Goal: Transaction & Acquisition: Download file/media

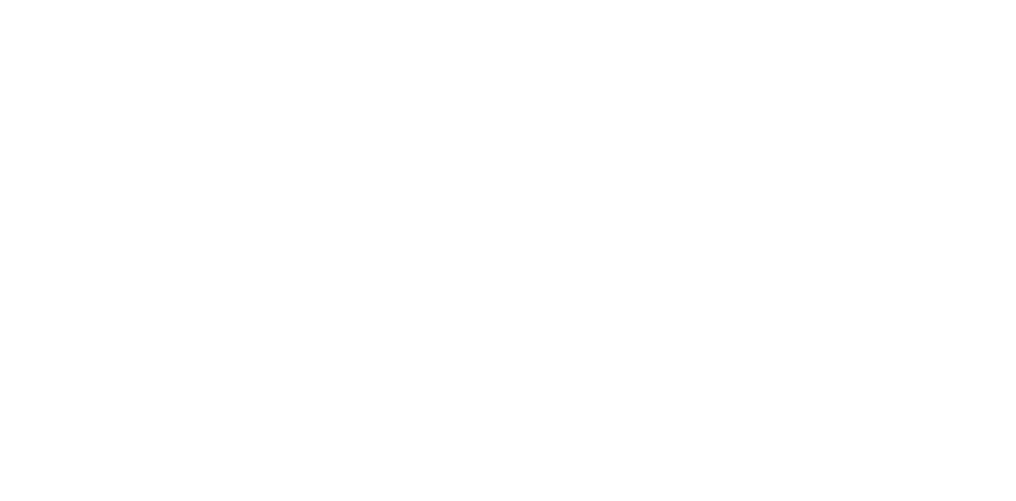
click at [569, 0] on html "Texto original Avalie a tradução O feedback vai ser usado para ajudar a melhora…" at bounding box center [508, 0] width 1016 height 0
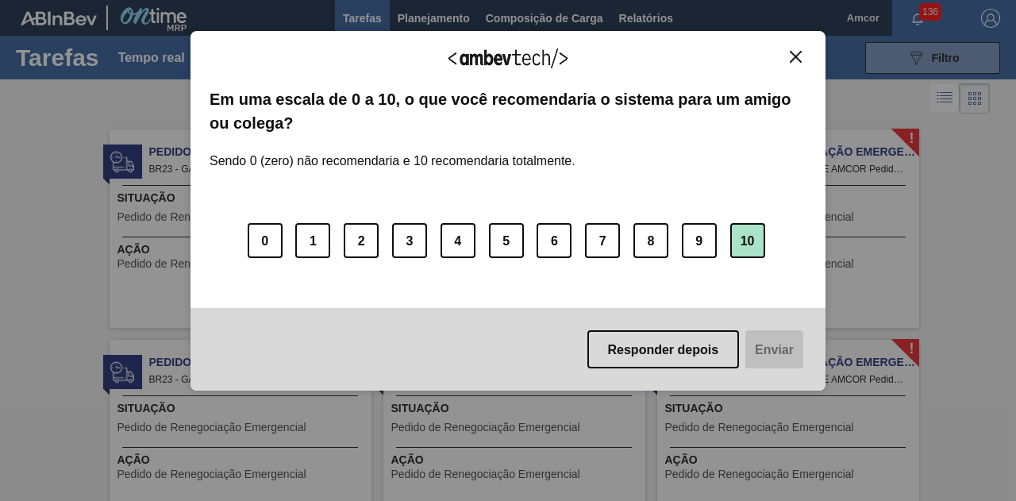
click at [752, 231] on button "10" at bounding box center [747, 240] width 35 height 35
click at [771, 344] on font "Enviar" at bounding box center [772, 349] width 39 height 13
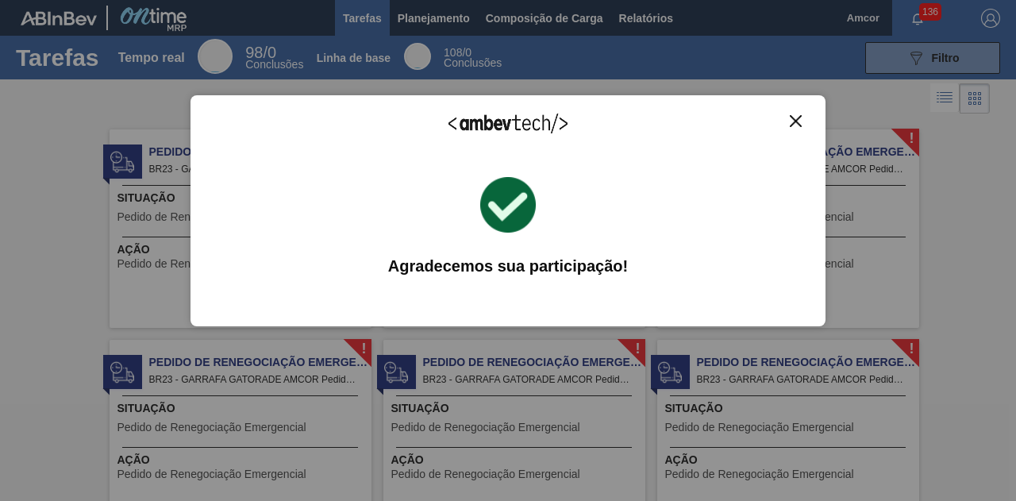
click at [797, 121] on img "Fechar" at bounding box center [795, 121] width 12 height 12
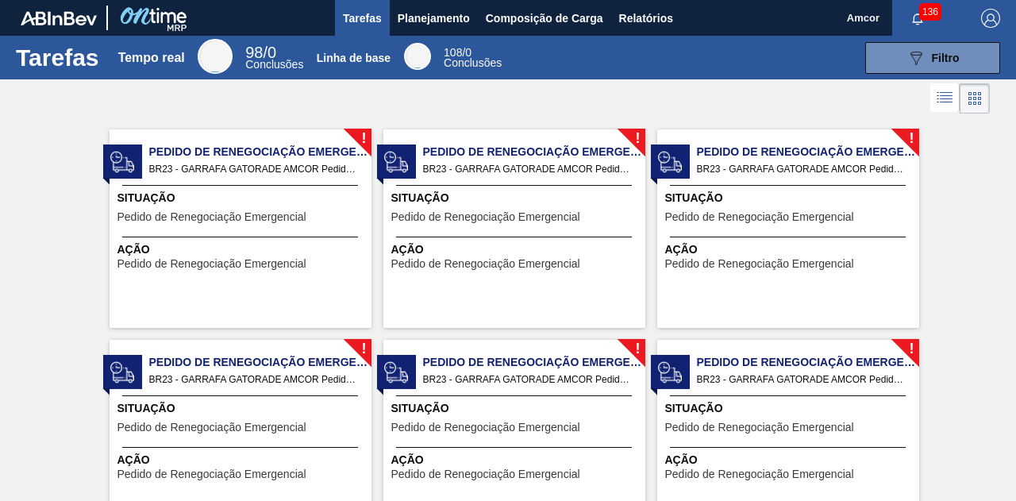
click at [919, 14] on span "136" at bounding box center [930, 11] width 22 height 17
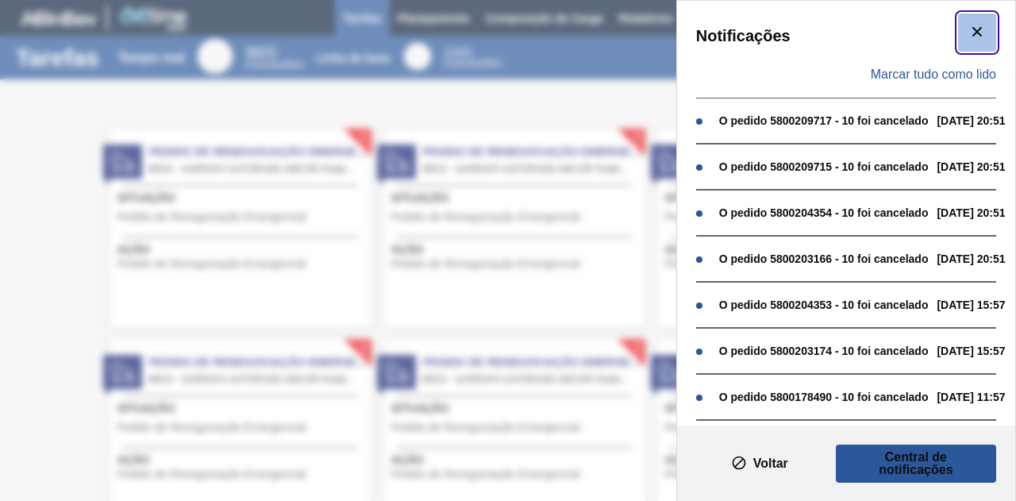
click at [977, 32] on icon "botão de ícone" at bounding box center [976, 31] width 19 height 19
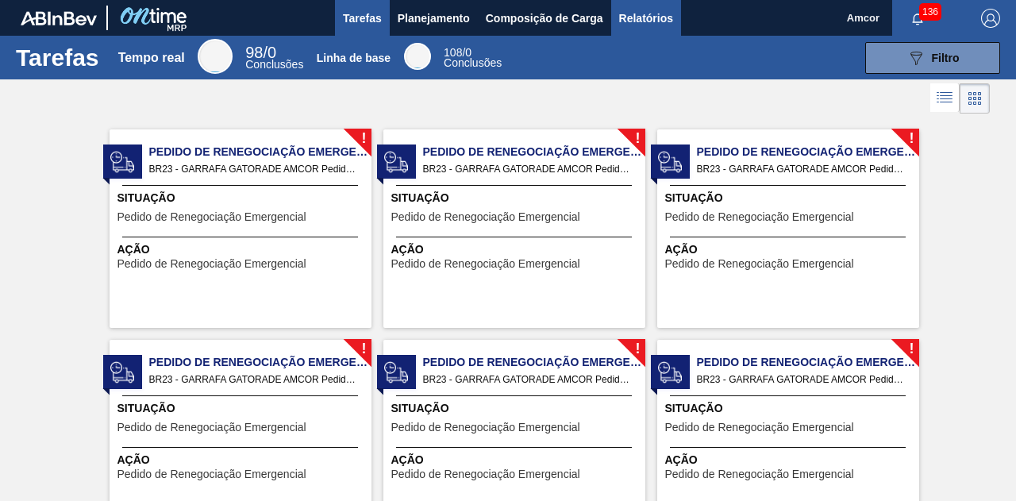
click at [629, 17] on font "Relatórios" at bounding box center [646, 18] width 54 height 13
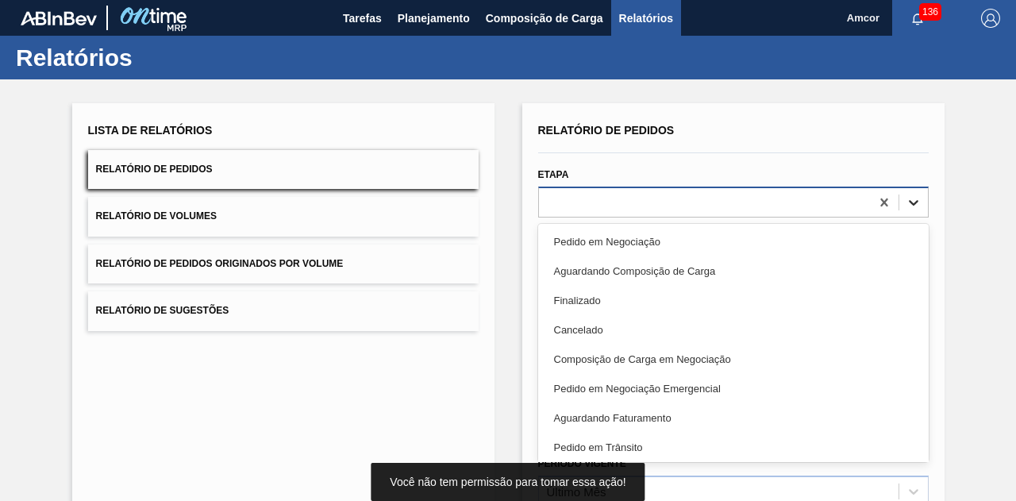
click at [910, 202] on icon at bounding box center [913, 203] width 10 height 6
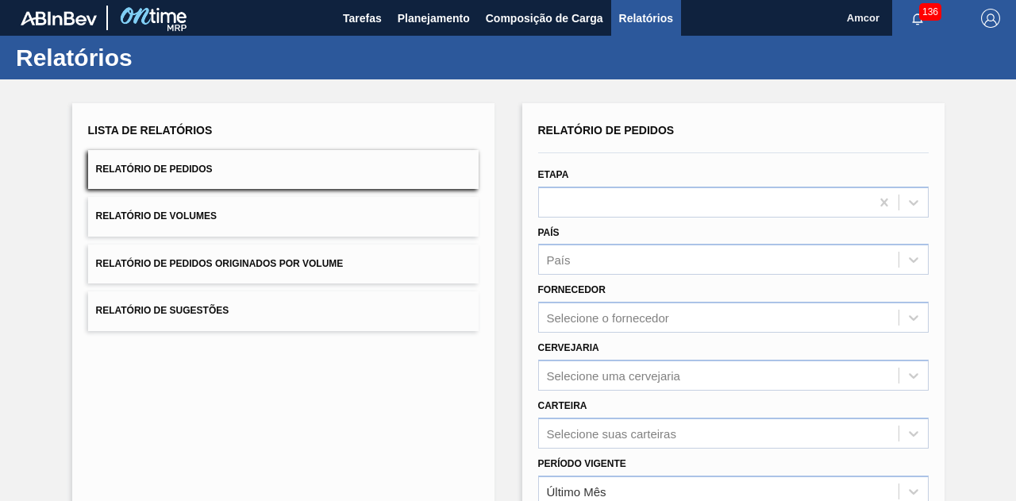
click at [975, 213] on div "Lista de Relatórios Relatório de Pedidos Relatório de Volumes Relatório de Pedi…" at bounding box center [508, 406] width 1016 height 655
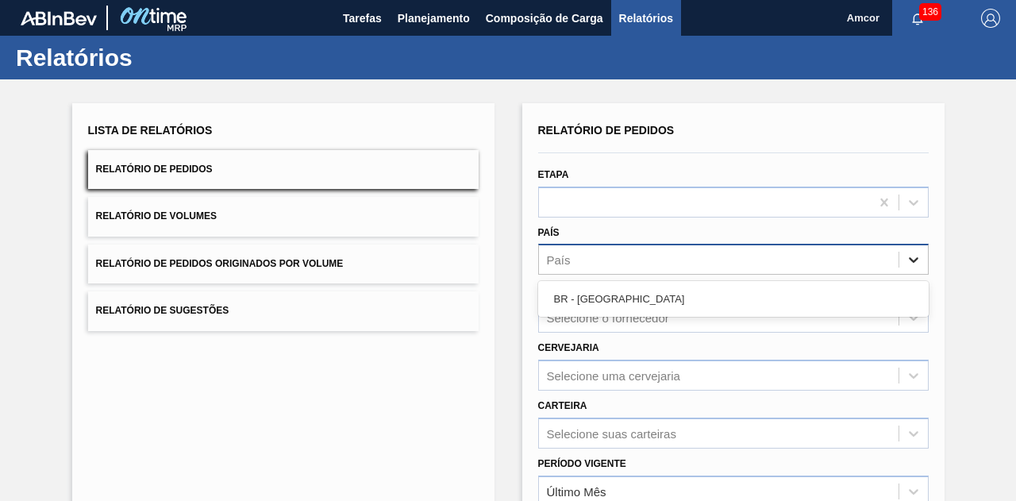
click at [909, 258] on icon at bounding box center [913, 260] width 16 height 16
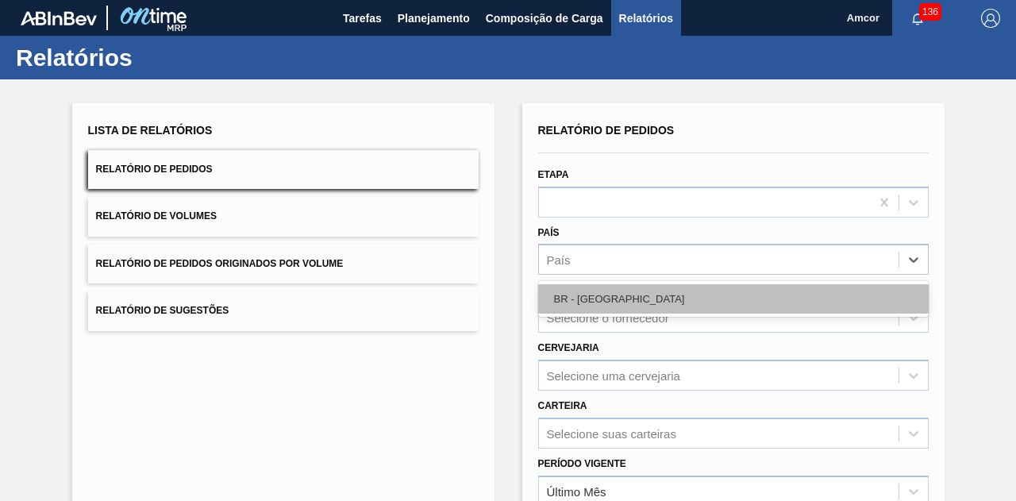
click at [781, 290] on div "BR - [GEOGRAPHIC_DATA]" at bounding box center [733, 298] width 390 height 29
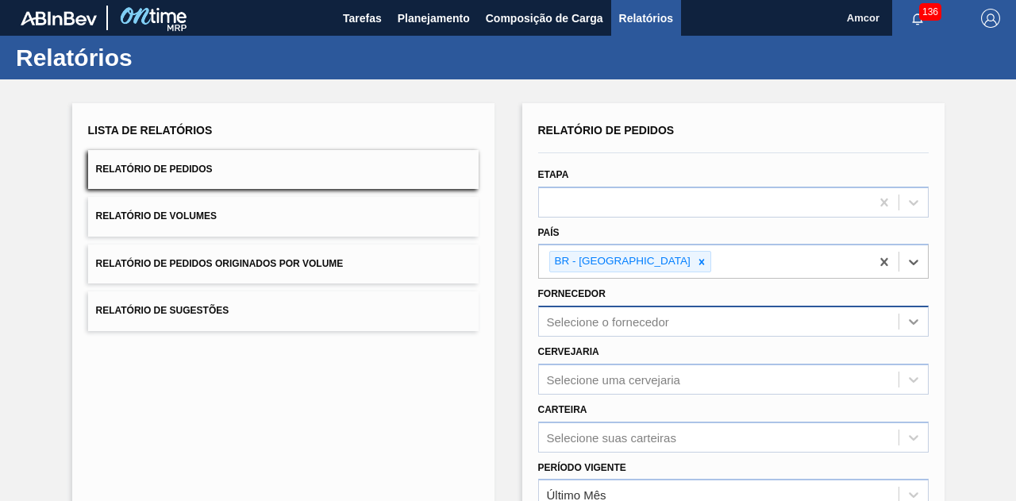
click at [914, 320] on icon at bounding box center [913, 322] width 10 height 6
click at [981, 317] on div "Lista de Relatórios Relatório de Pedidos Relatório de Volumes Relatório de Pedi…" at bounding box center [508, 408] width 1016 height 659
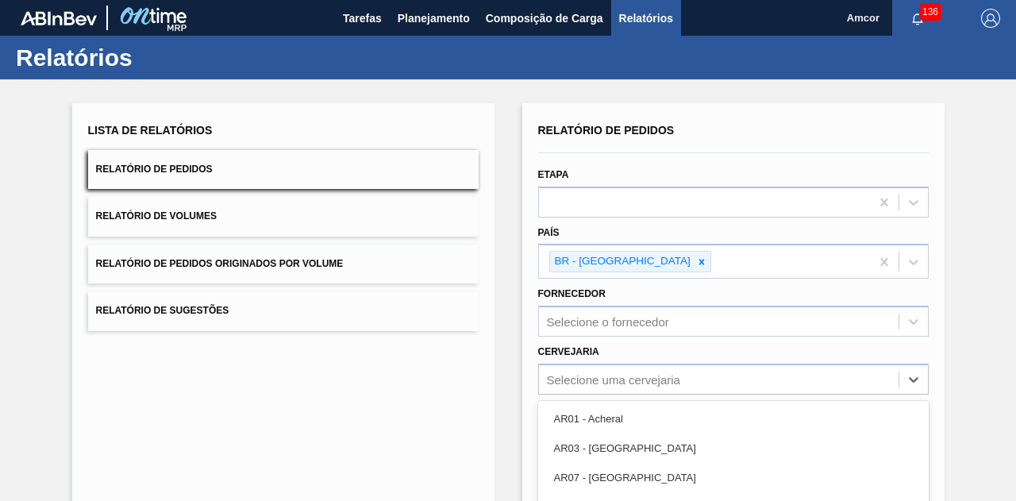
click at [916, 378] on div "option AR11 - Zárate focused, 5 of 92. 92 results available. Use Up and Down to…" at bounding box center [733, 378] width 390 height 31
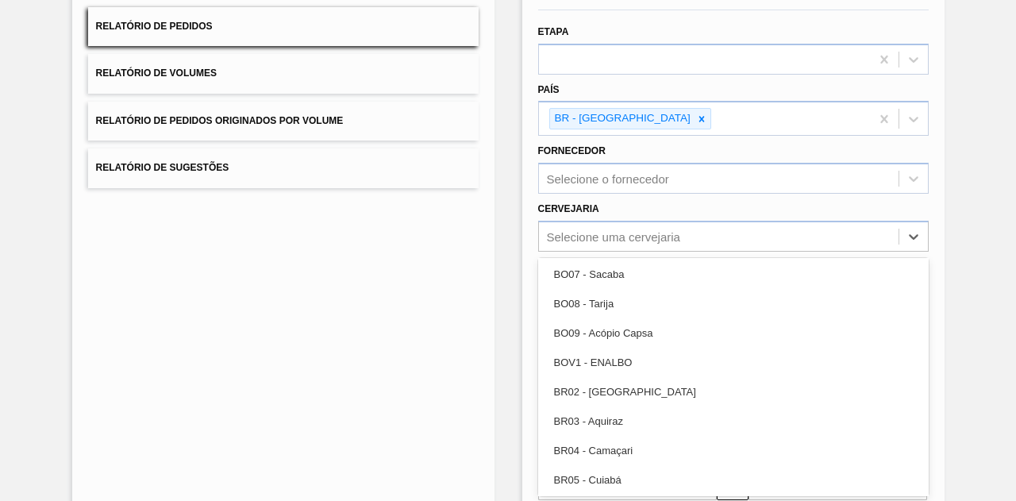
scroll to position [714, 0]
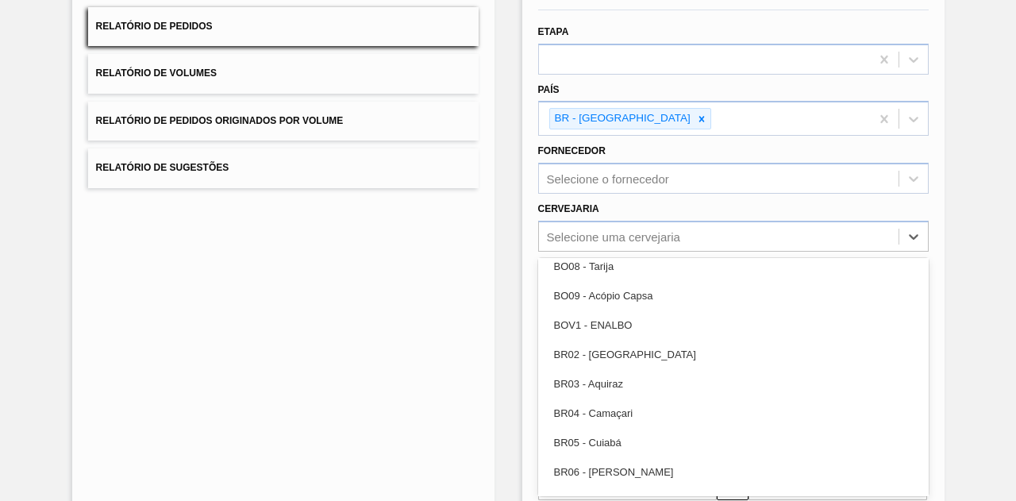
click at [976, 167] on div "Lista de Relatórios Relatório de Pedidos Relatório de Volumes Relatório de Pedi…" at bounding box center [508, 266] width 1016 height 659
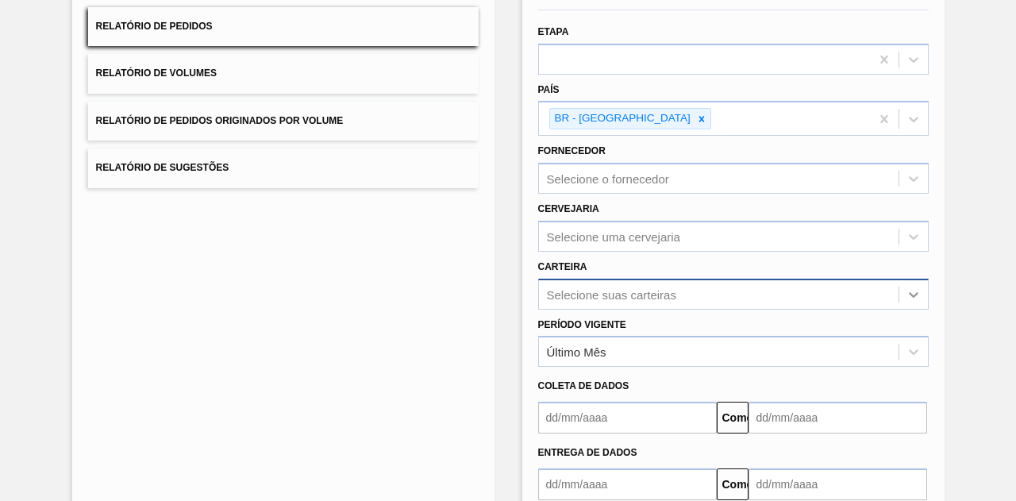
scroll to position [200, 0]
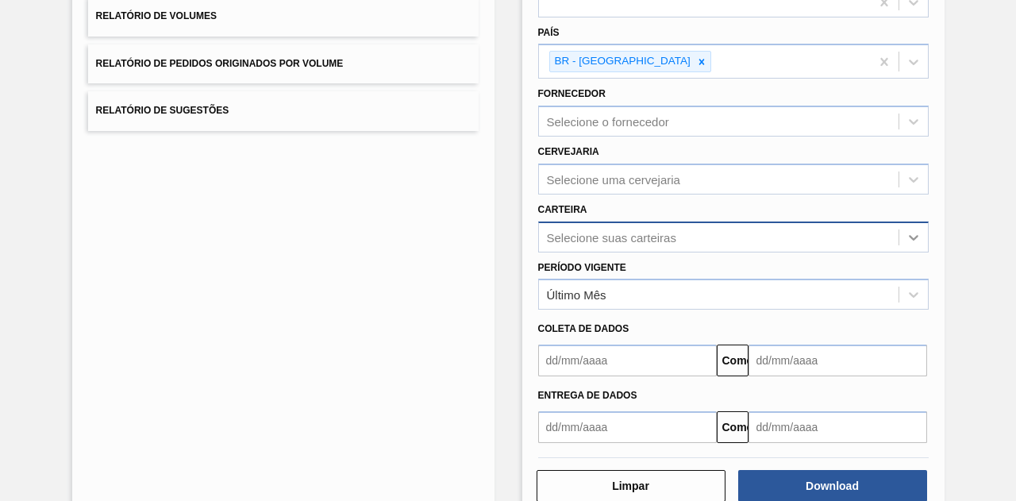
click at [912, 252] on div "Selecione suas carteiras" at bounding box center [733, 236] width 390 height 31
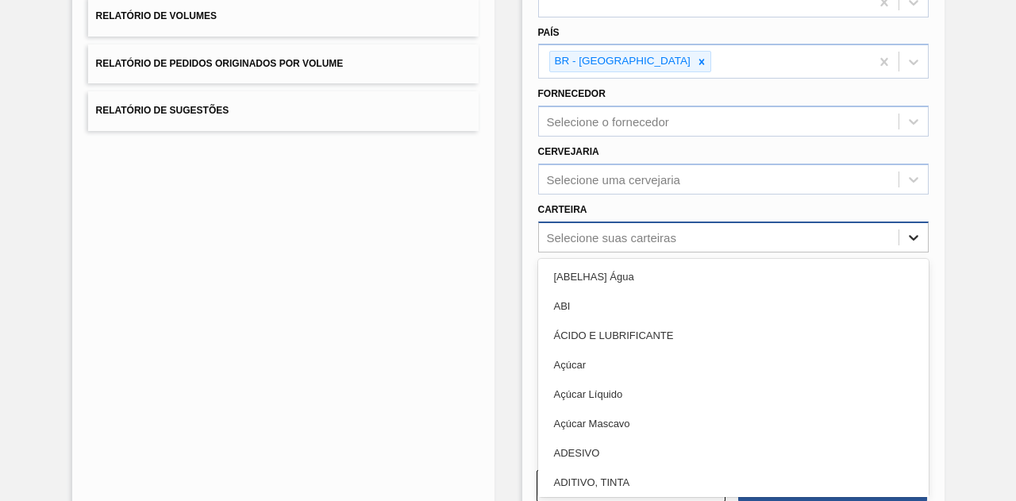
click at [912, 296] on div "ABI" at bounding box center [733, 305] width 390 height 29
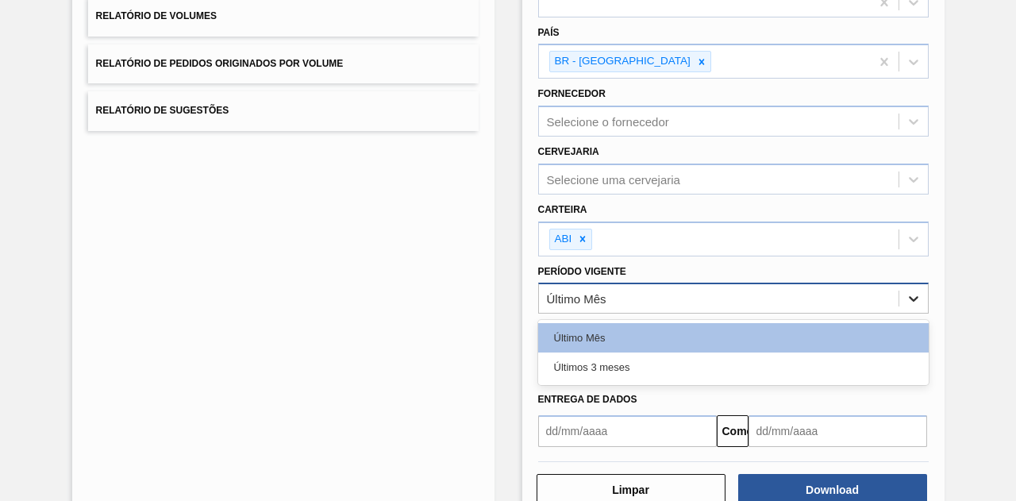
click at [912, 297] on icon at bounding box center [913, 300] width 10 height 6
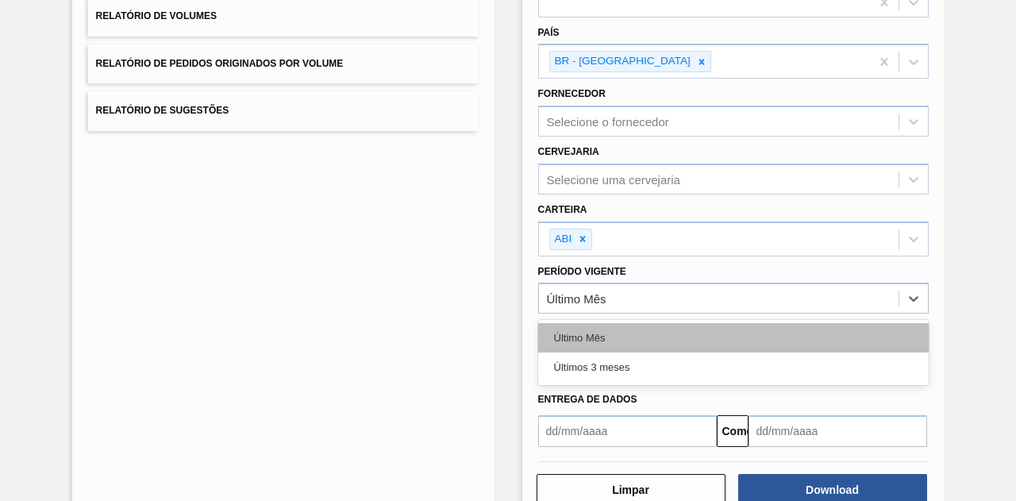
click at [841, 341] on div "Último Mês" at bounding box center [733, 337] width 390 height 29
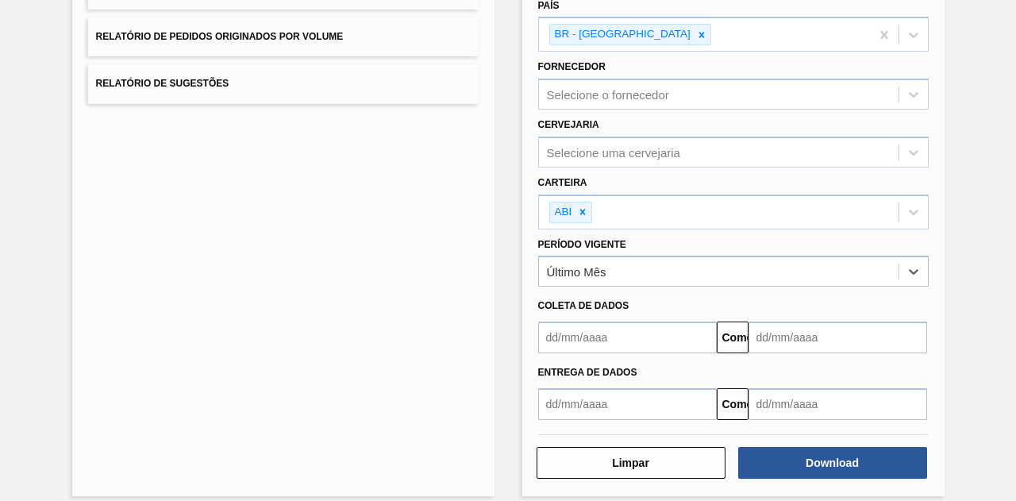
scroll to position [239, 0]
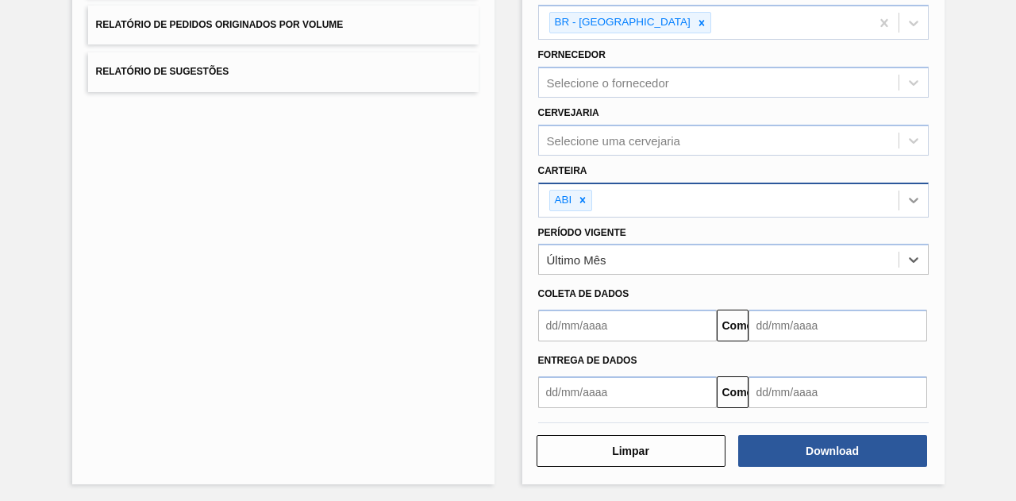
click at [915, 195] on icon at bounding box center [913, 200] width 16 height 16
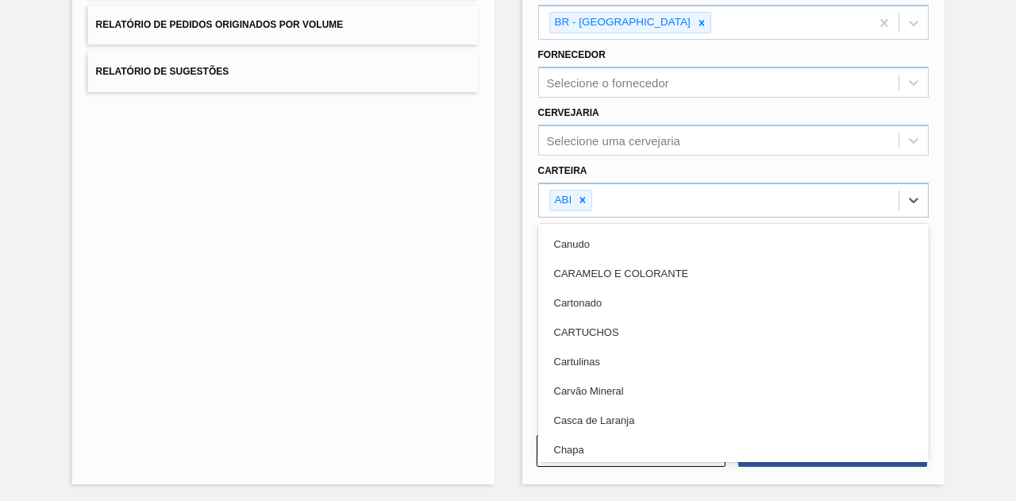
scroll to position [1428, 0]
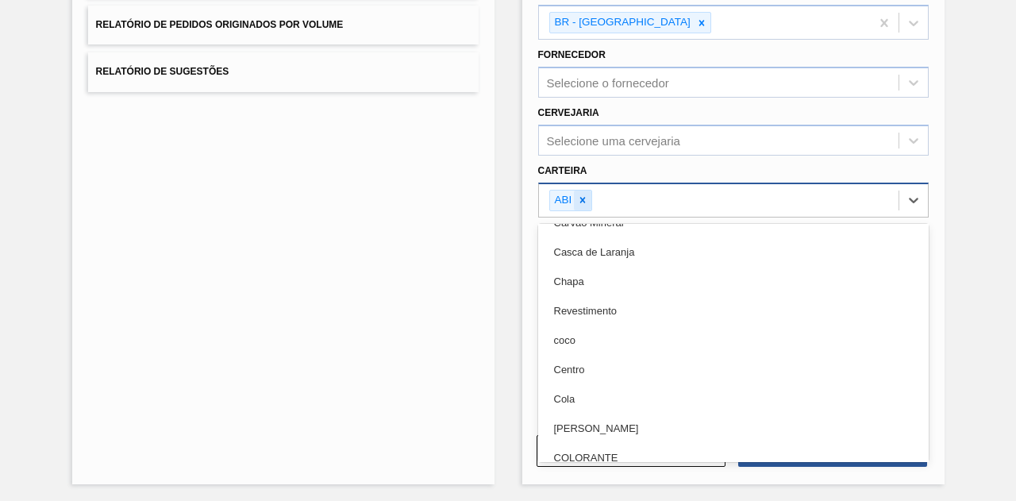
click at [582, 200] on icon at bounding box center [583, 200] width 6 height 6
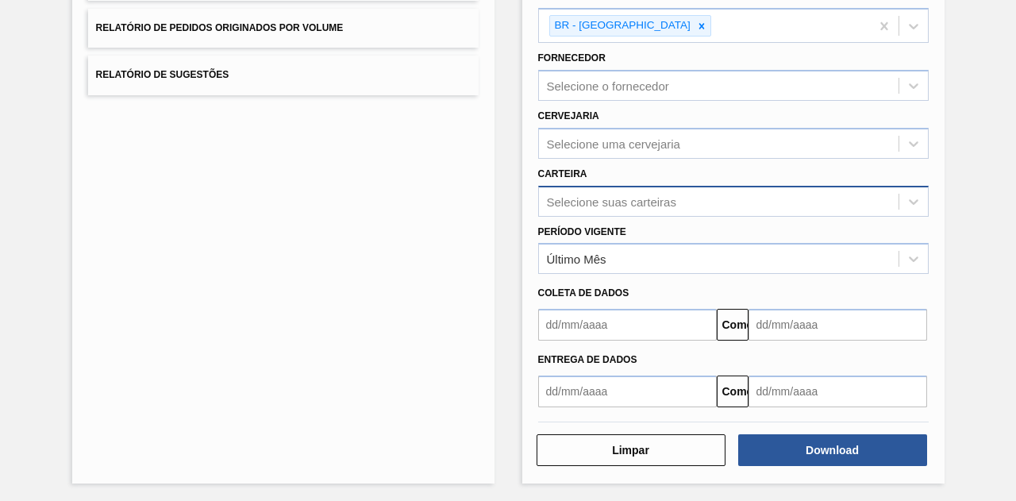
click at [978, 221] on div "Lista de Relatórios Relatório de Pedidos Relatório de Volumes Relatório de Pedi…" at bounding box center [508, 173] width 1016 height 659
click at [604, 321] on input "text" at bounding box center [627, 325] width 179 height 32
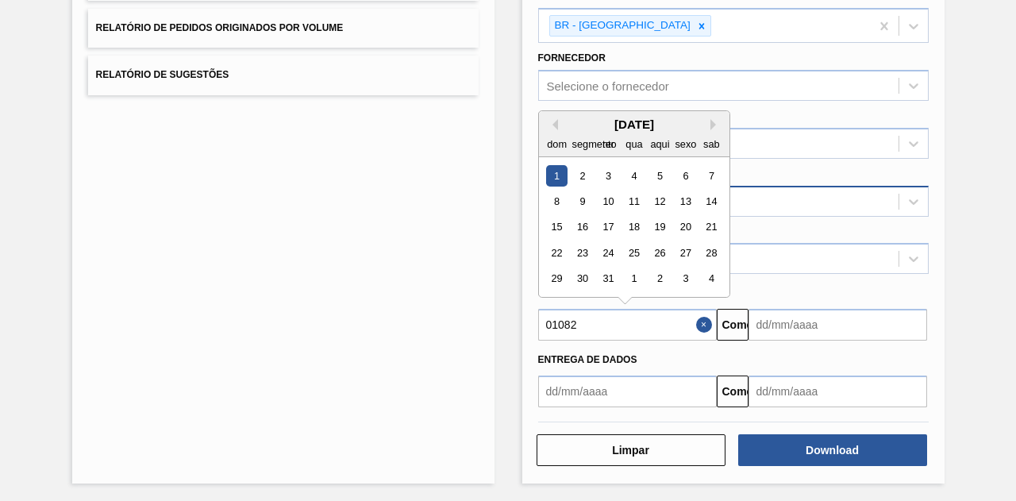
type input "010820"
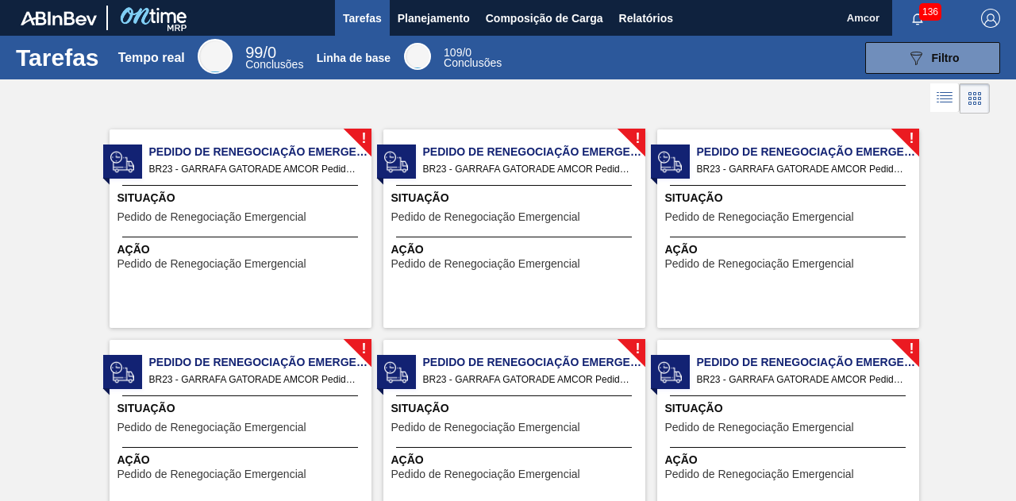
click at [248, 158] on span "Pedido de Renegociação Emergencial" at bounding box center [260, 152] width 222 height 17
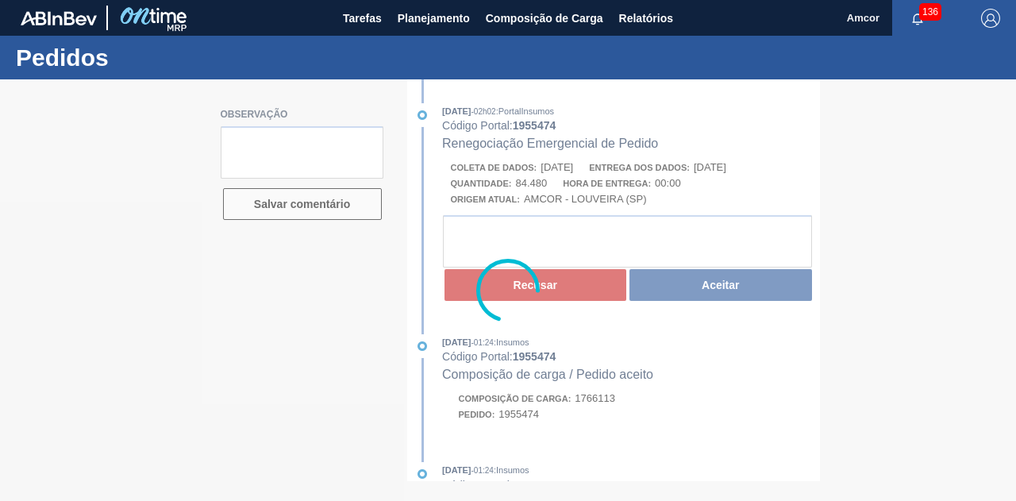
click at [919, 14] on span "136" at bounding box center [930, 11] width 22 height 17
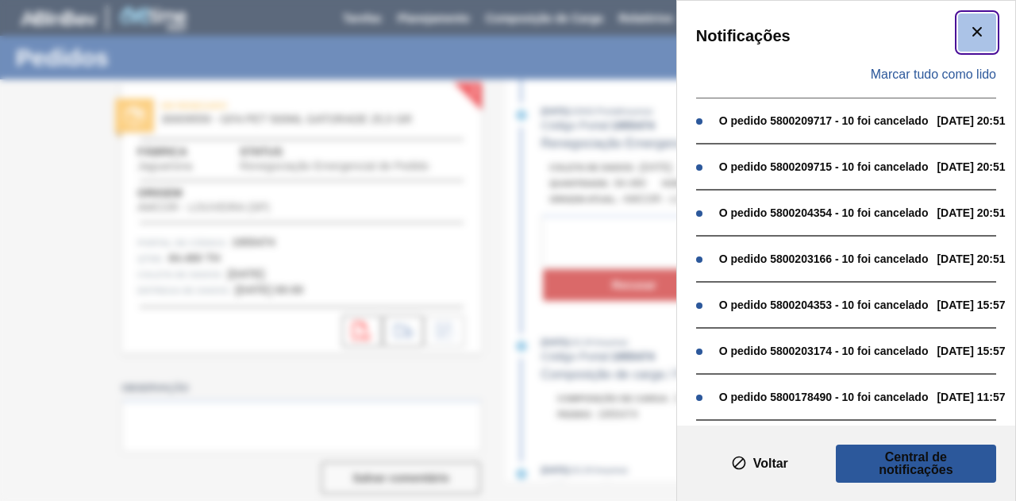
click at [970, 37] on icon "botão de ícone" at bounding box center [976, 31] width 19 height 19
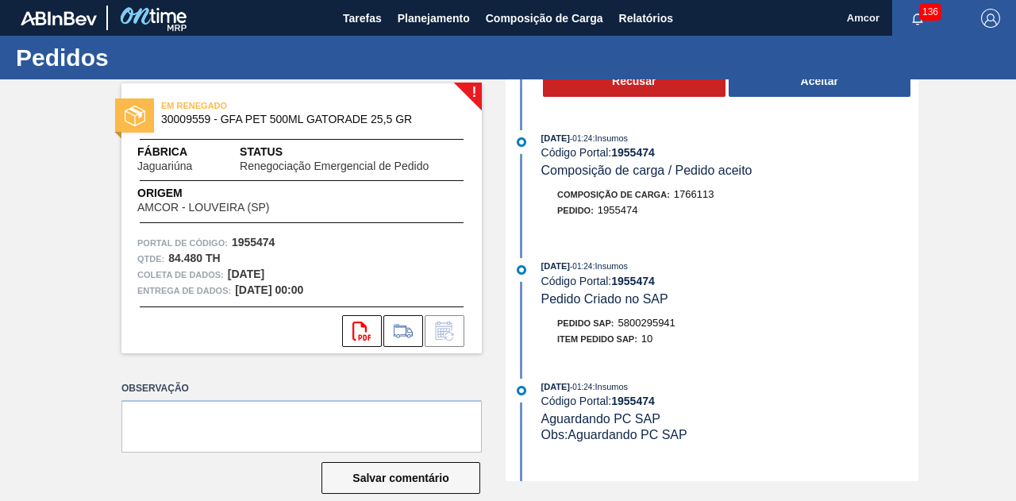
scroll to position [317, 0]
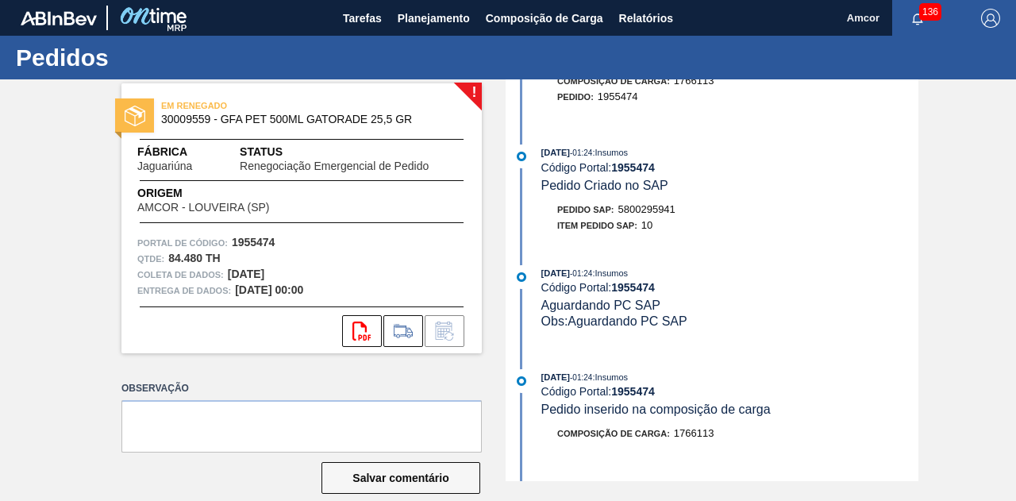
click at [644, 210] on font "5800295941" at bounding box center [646, 209] width 57 height 12
copy font "5800295941"
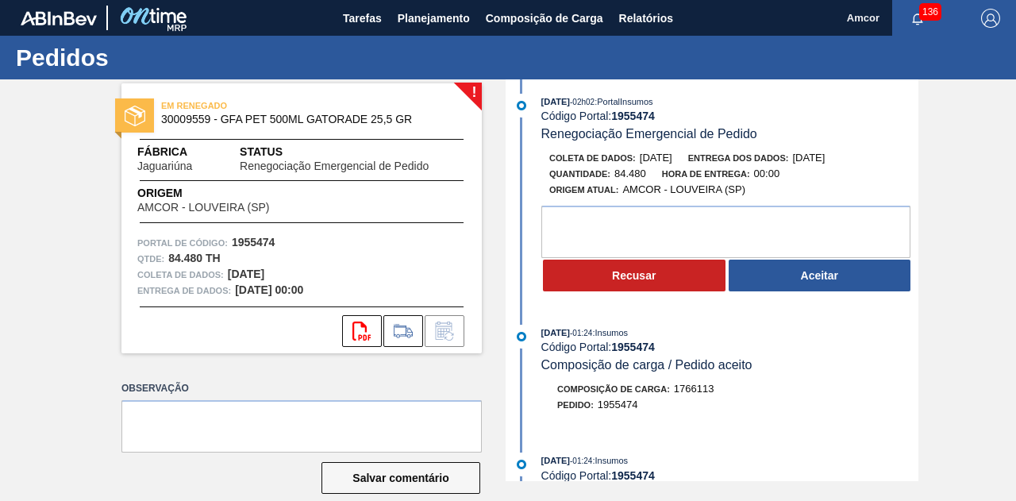
scroll to position [0, 0]
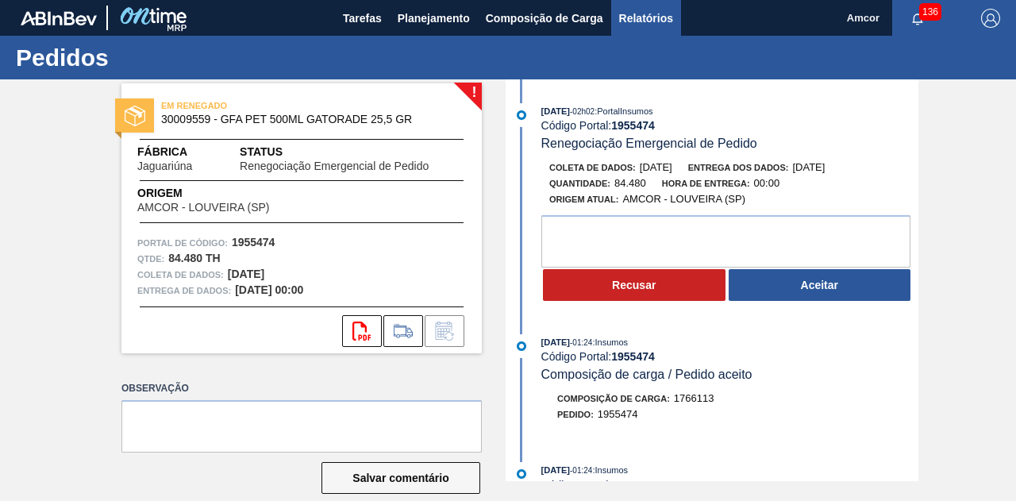
click at [642, 18] on font "Relatórios" at bounding box center [646, 18] width 54 height 13
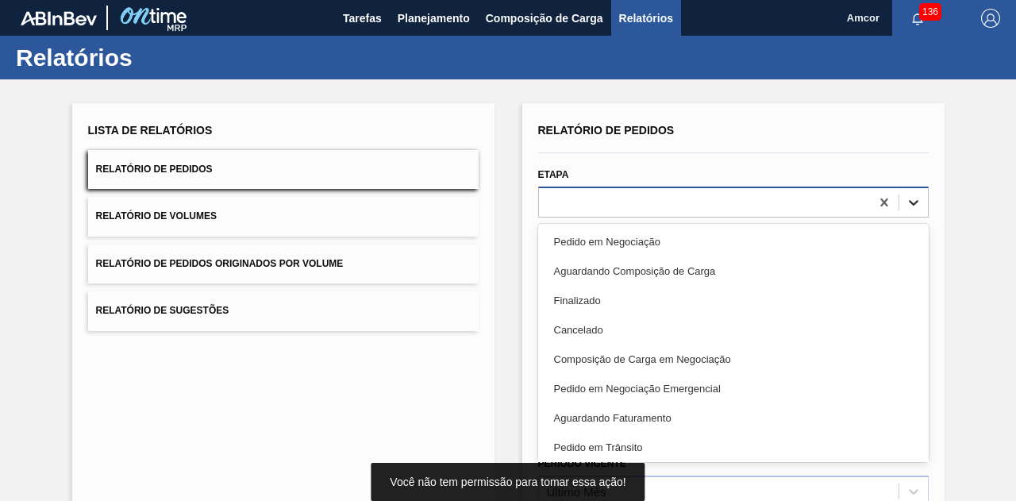
click at [912, 198] on icon at bounding box center [913, 202] width 16 height 16
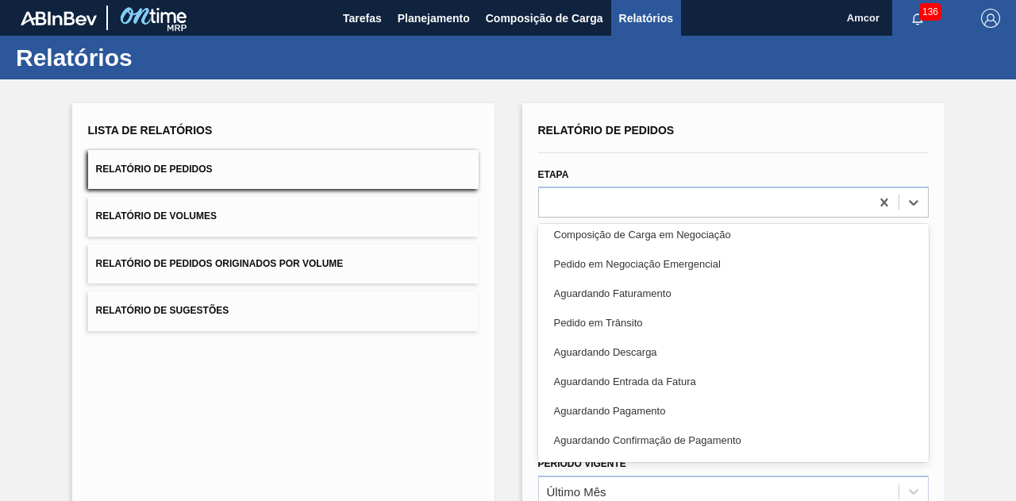
scroll to position [129, 0]
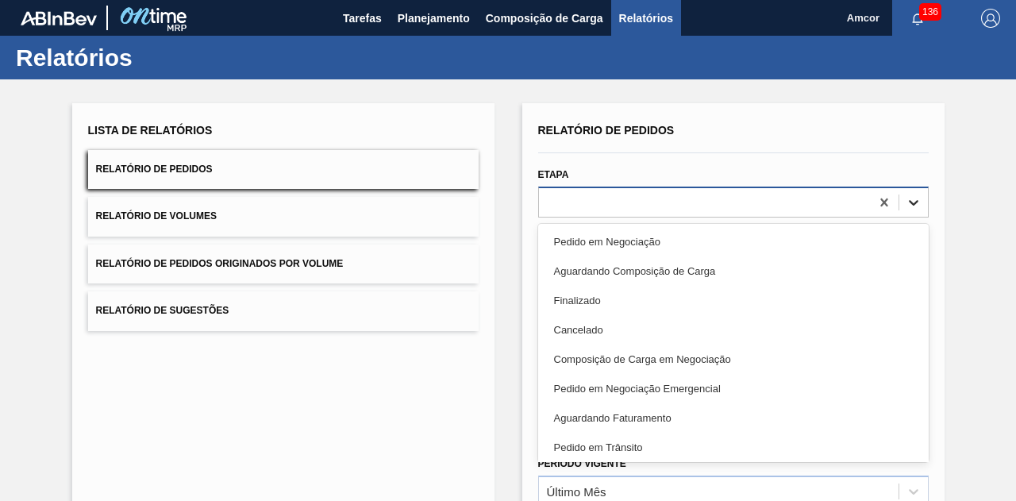
click at [912, 205] on icon at bounding box center [913, 202] width 16 height 16
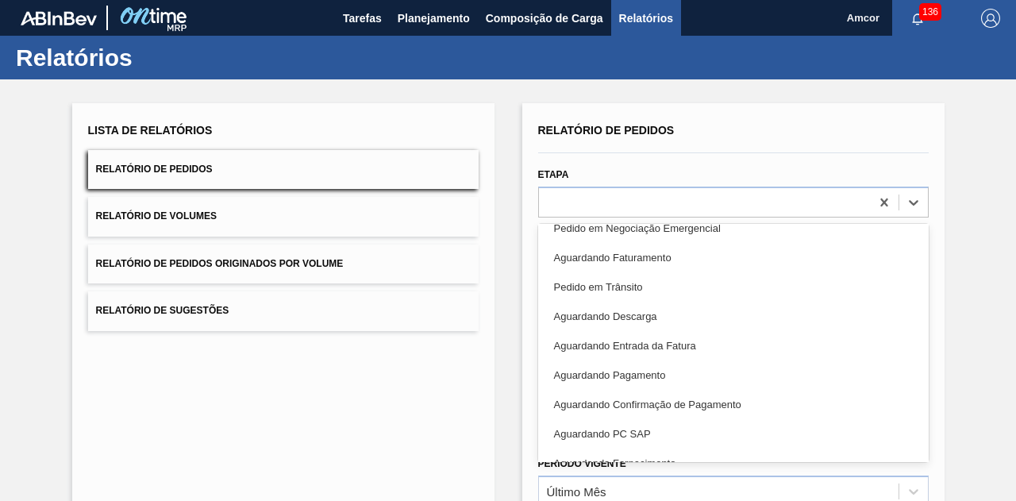
scroll to position [151, 0]
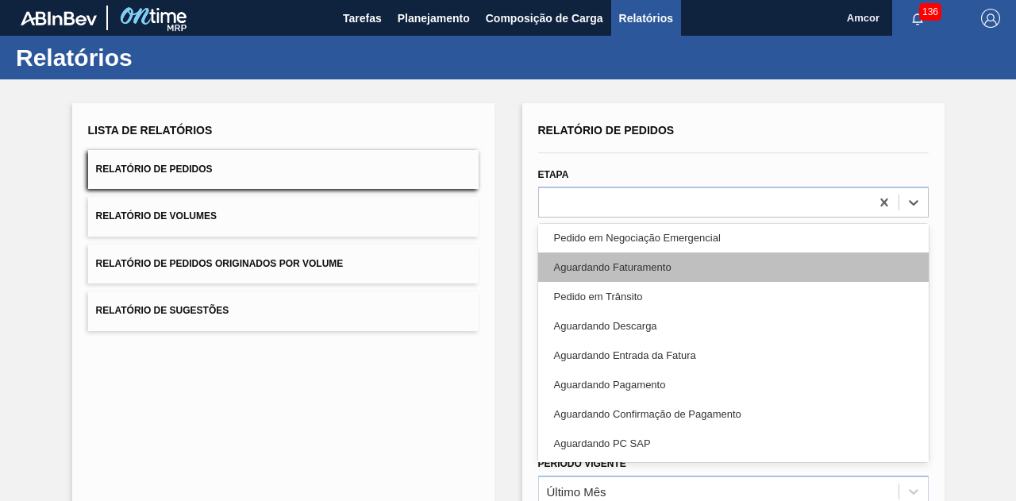
click at [749, 263] on div "Aguardando Faturamento" at bounding box center [733, 266] width 390 height 29
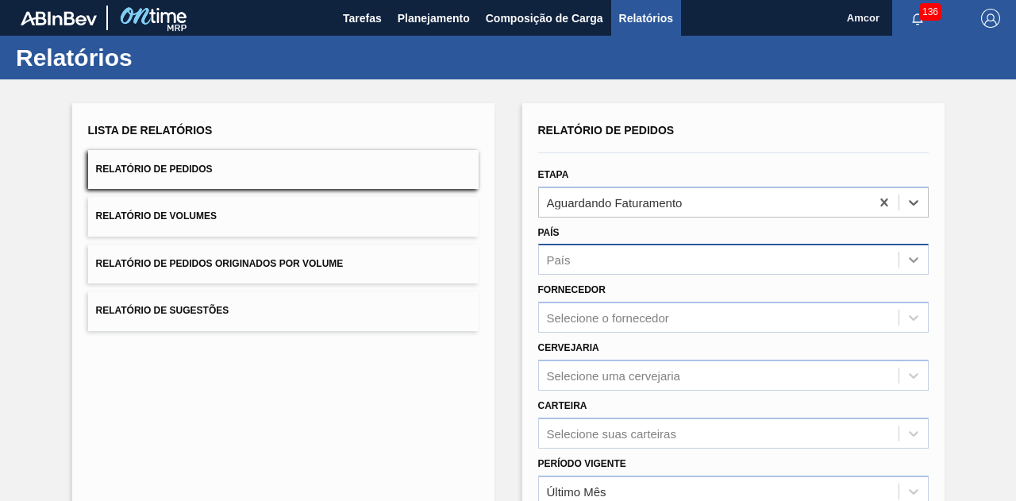
click at [914, 259] on icon at bounding box center [913, 260] width 16 height 16
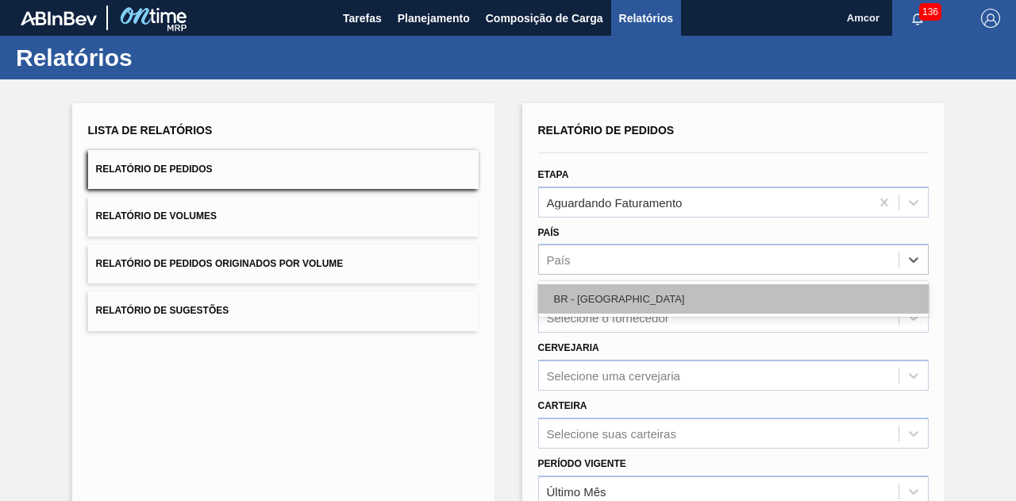
click at [838, 289] on div "BR - [GEOGRAPHIC_DATA]" at bounding box center [733, 298] width 390 height 29
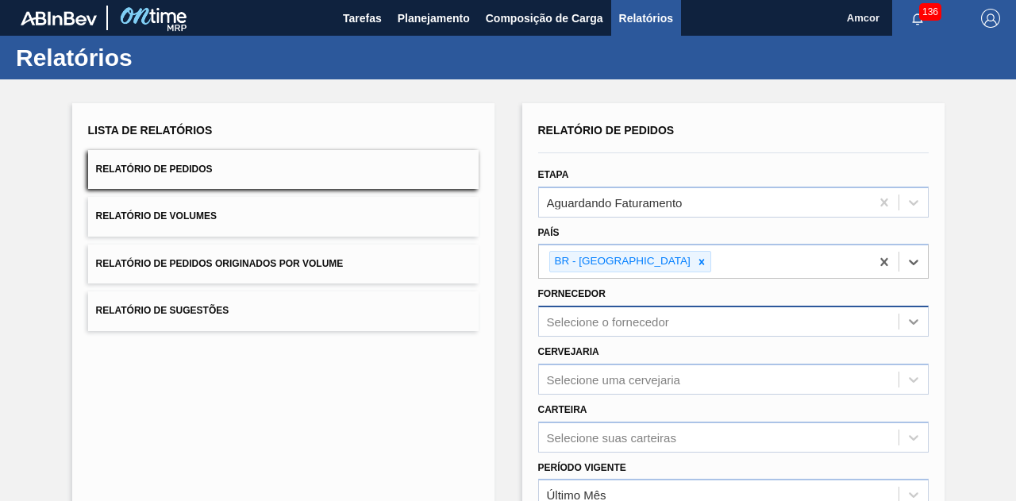
click at [905, 320] on icon at bounding box center [913, 321] width 16 height 16
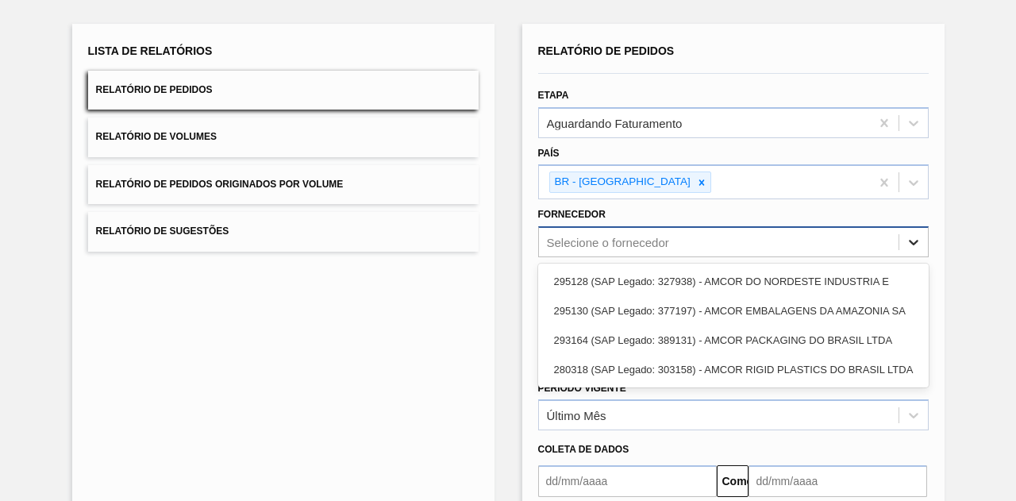
click at [907, 240] on icon at bounding box center [913, 242] width 16 height 16
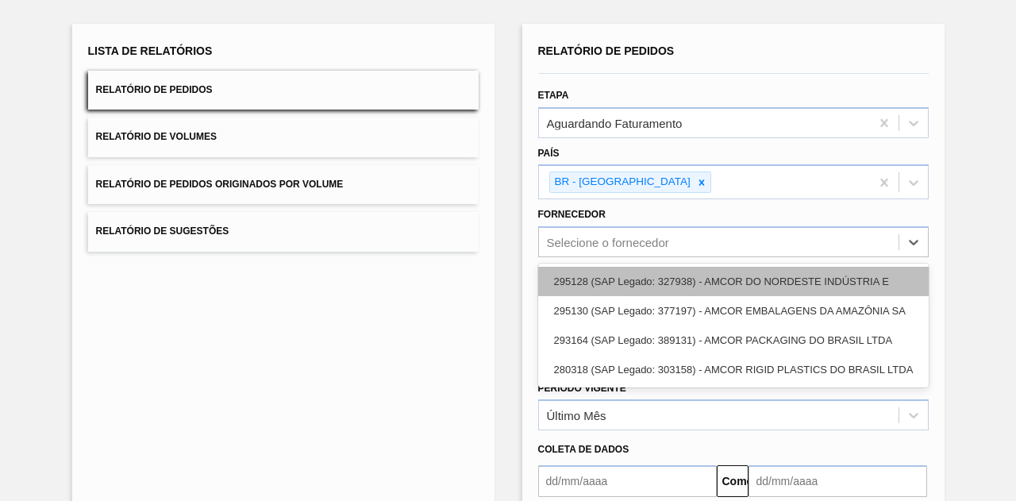
click at [755, 280] on font "295128 (SAP Legado: 327938) - AMCOR DO NORDESTE INDÚSTRIA E" at bounding box center [721, 281] width 335 height 12
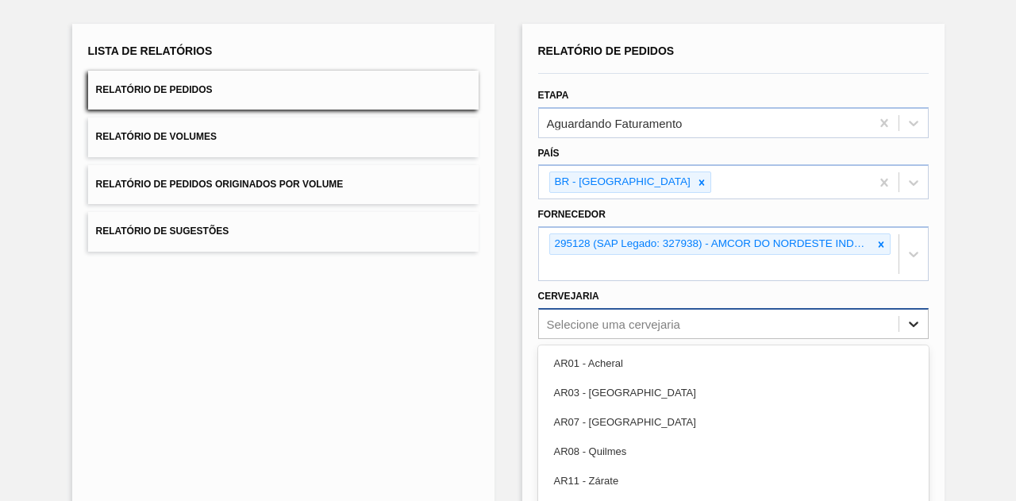
scroll to position [166, 0]
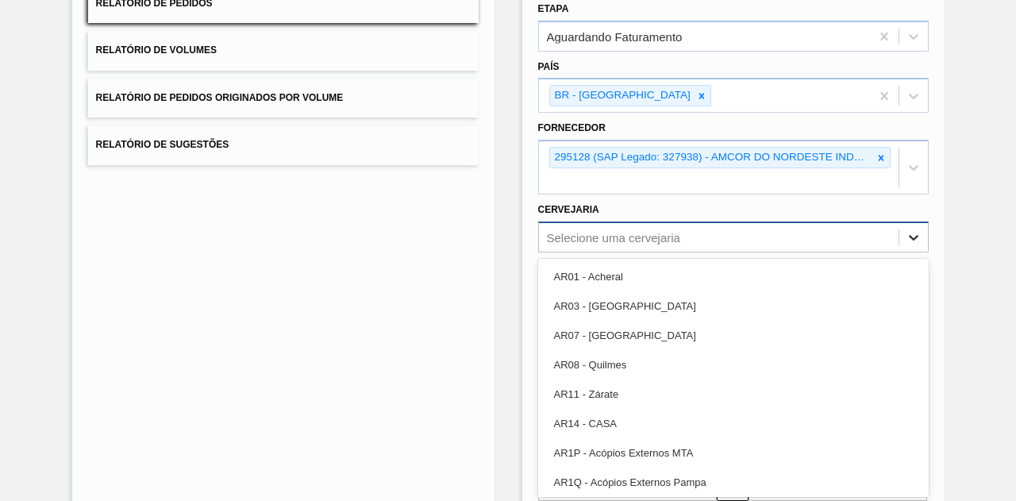
click at [914, 252] on div "option AR07 - [GEOGRAPHIC_DATA] focused, 3 of 92. 92 results available. Use Up …" at bounding box center [733, 236] width 390 height 31
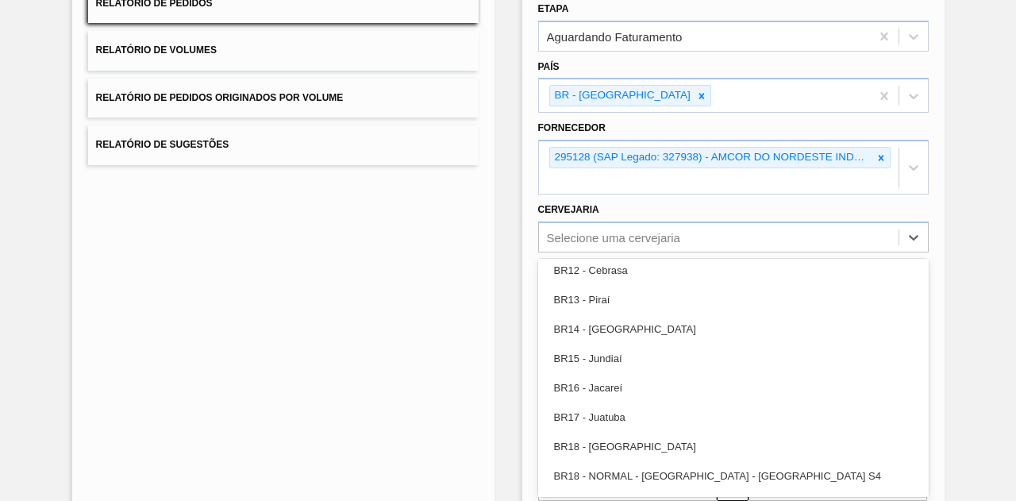
scroll to position [1111, 0]
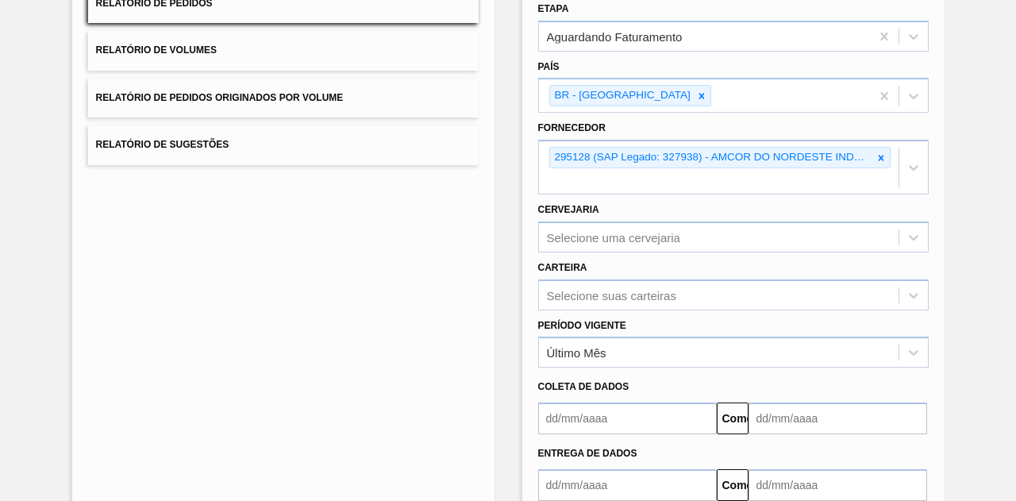
click at [979, 338] on div "Lista de Relatórios Relatório de Pedidos Relatório de Volumes Relatório de Pedi…" at bounding box center [508, 255] width 1016 height 683
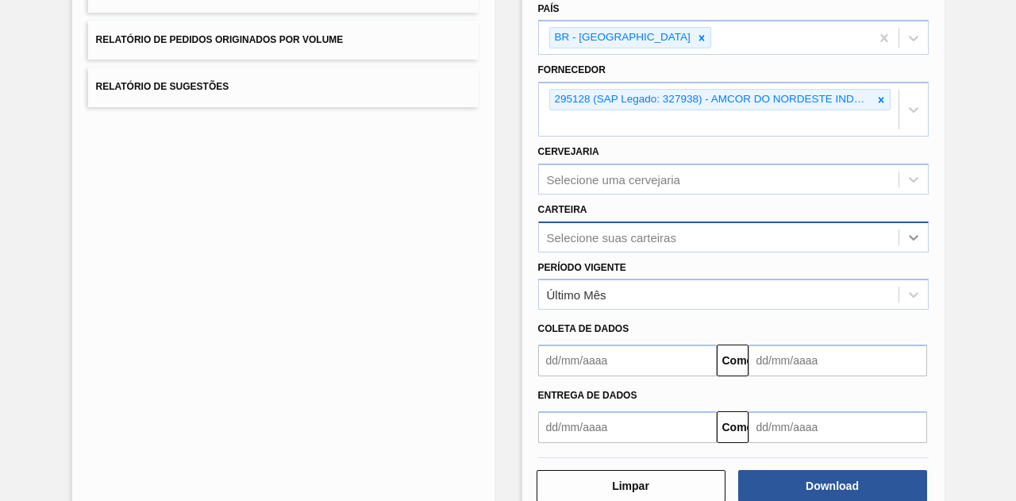
click at [911, 252] on div "Selecione suas carteiras" at bounding box center [733, 236] width 390 height 31
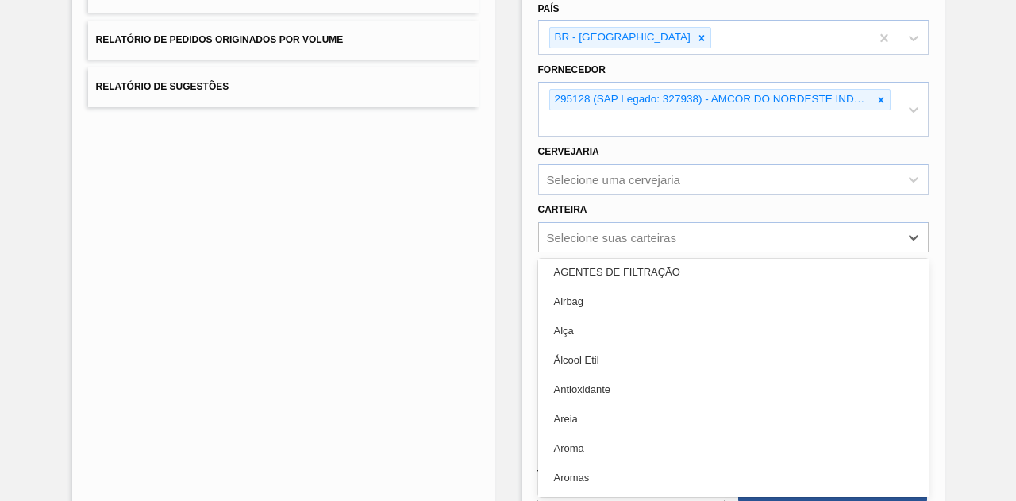
scroll to position [317, 0]
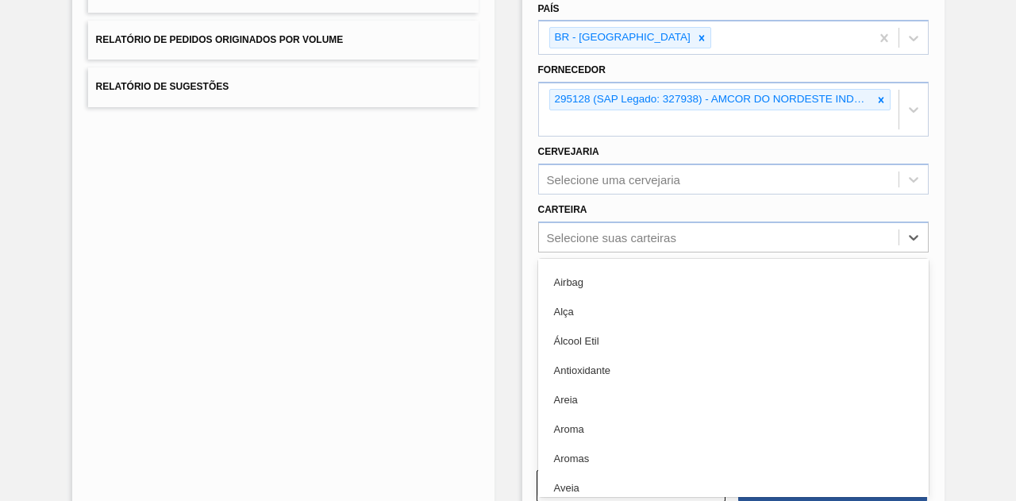
click at [962, 321] on div "Lista de Relatórios Relatório de Pedidos Relatório de Volumes Relatório de Pedi…" at bounding box center [508, 197] width 1016 height 683
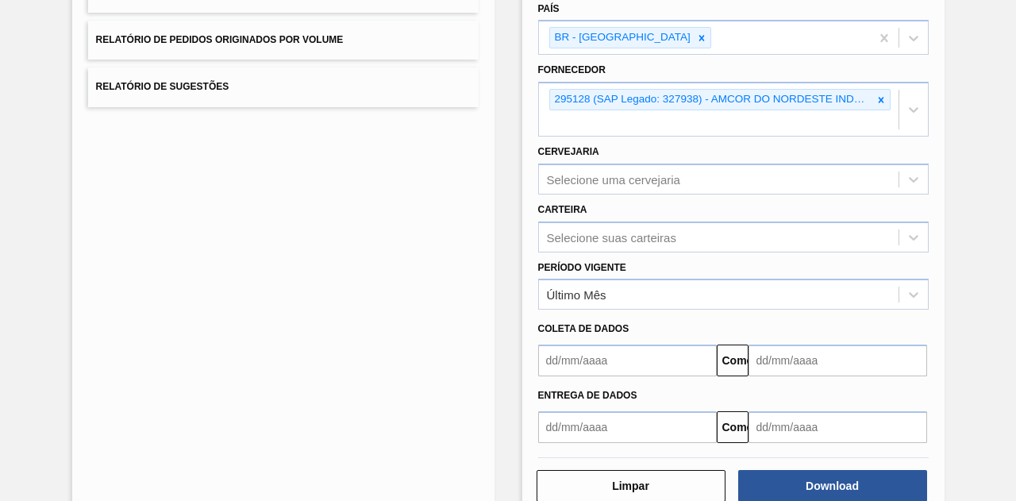
click at [636, 361] on input "text" at bounding box center [627, 360] width 179 height 32
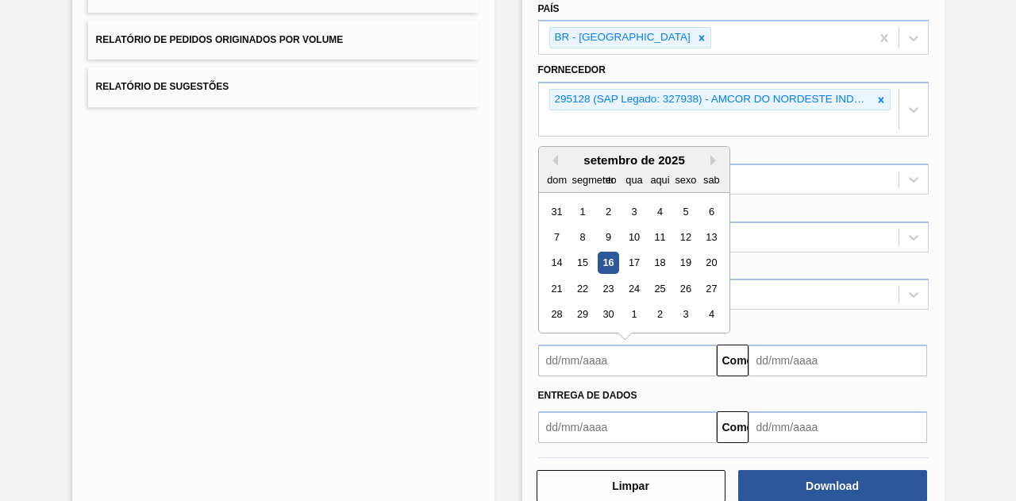
click at [555, 159] on div "setembro de 2025" at bounding box center [634, 159] width 190 height 13
click at [987, 296] on div "Lista de Relatórios Relatório de Pedidos Relatório de Volumes Relatório de Pedi…" at bounding box center [508, 197] width 1016 height 683
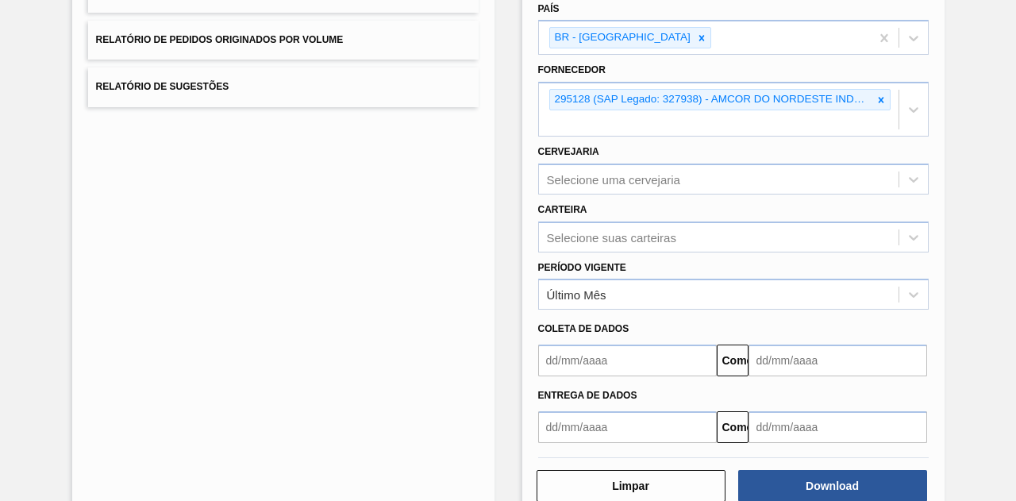
click at [632, 420] on input "text" at bounding box center [627, 427] width 179 height 32
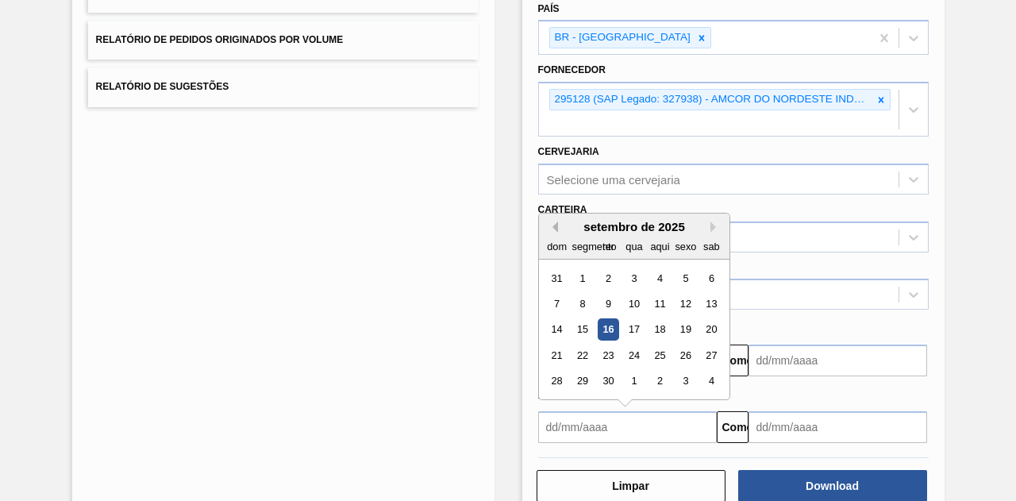
click at [551, 224] on button "[PERSON_NAME]" at bounding box center [552, 226] width 11 height 11
click at [684, 275] on div "1" at bounding box center [684, 277] width 21 height 21
type input "[DATE]"
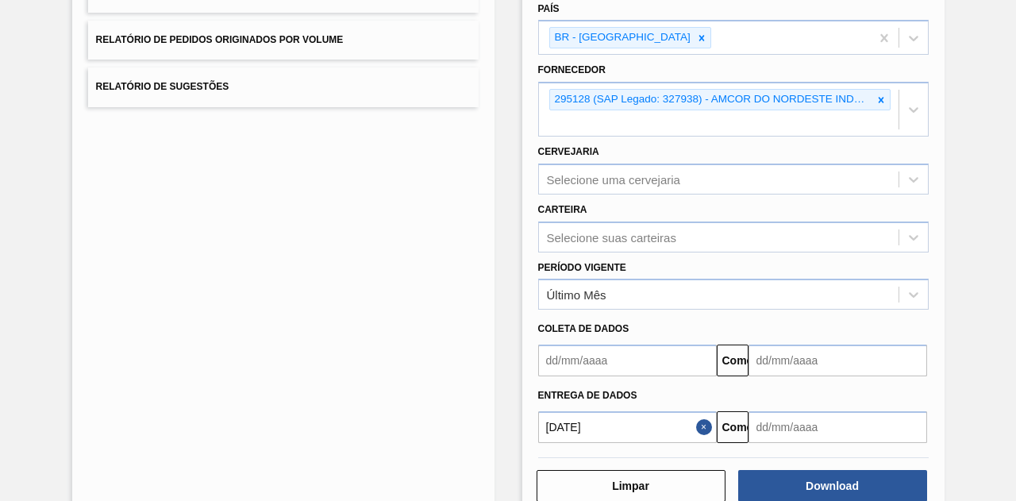
click at [842, 421] on input "text" at bounding box center [837, 427] width 179 height 32
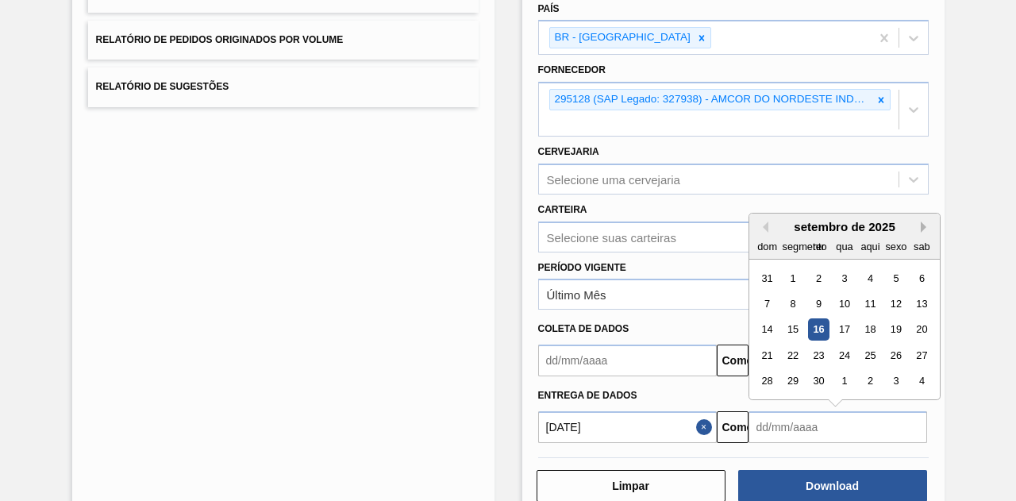
click at [922, 223] on button "Próximo mês" at bounding box center [925, 226] width 11 height 11
click at [843, 378] on div "31" at bounding box center [843, 380] width 21 height 21
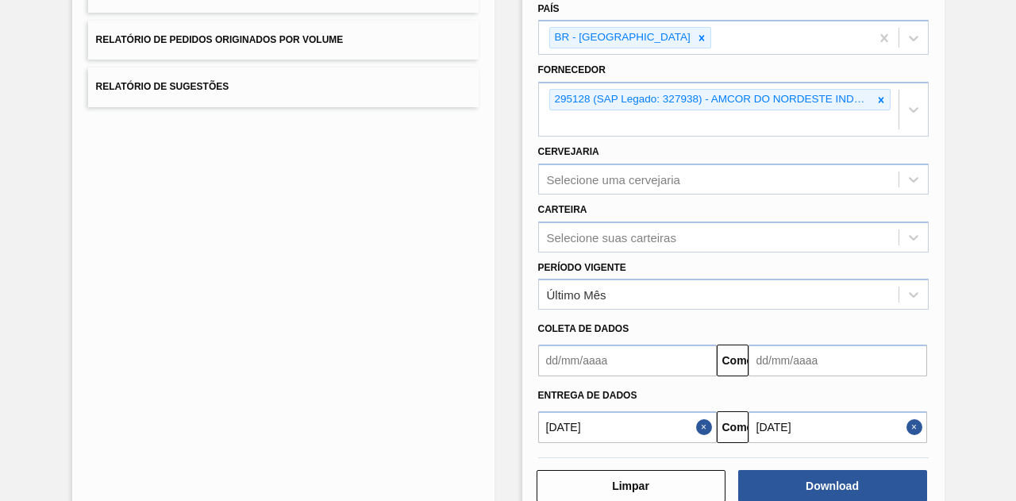
type input "[DATE]"
click at [438, 430] on div "Lista de Relatórios Relatório de Pedidos Relatório de Volumes Relatório de Pedi…" at bounding box center [283, 198] width 422 height 639
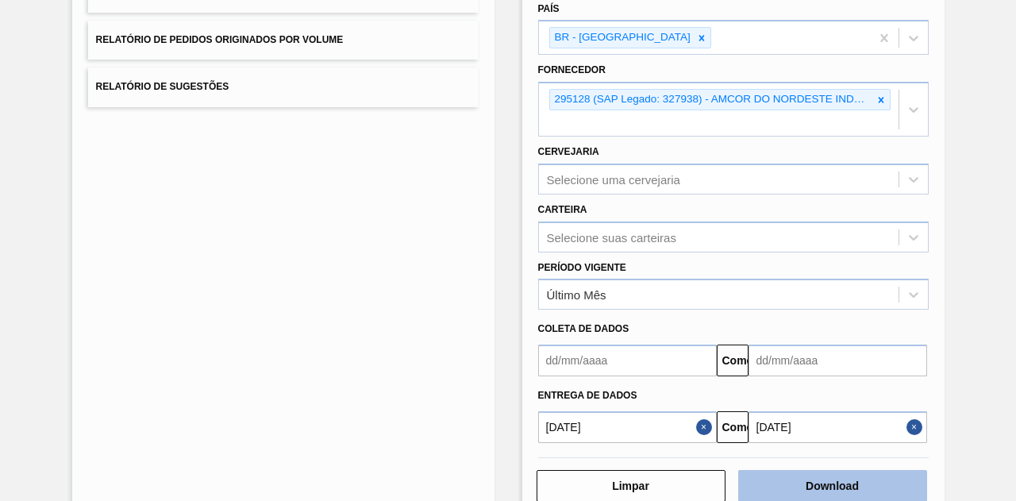
click at [814, 480] on font "Download" at bounding box center [831, 485] width 53 height 13
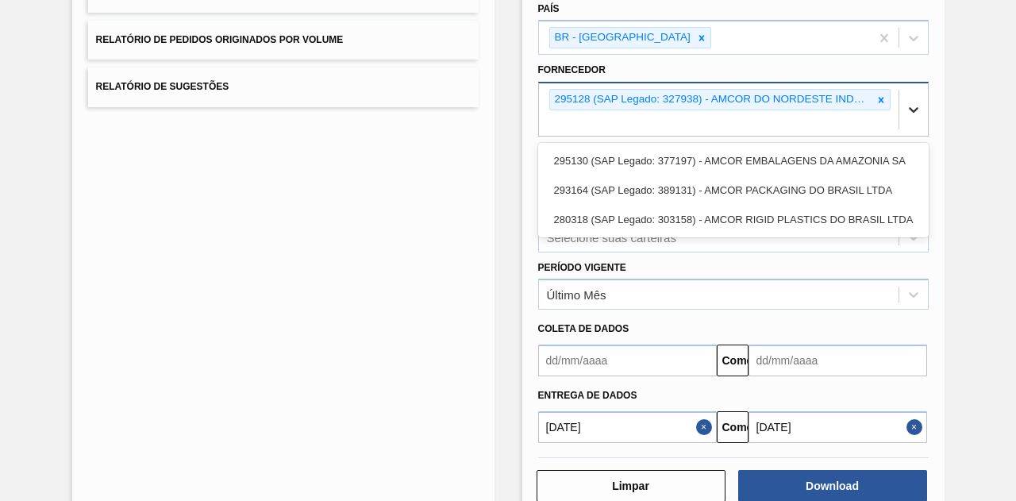
click at [912, 114] on icon at bounding box center [913, 110] width 16 height 16
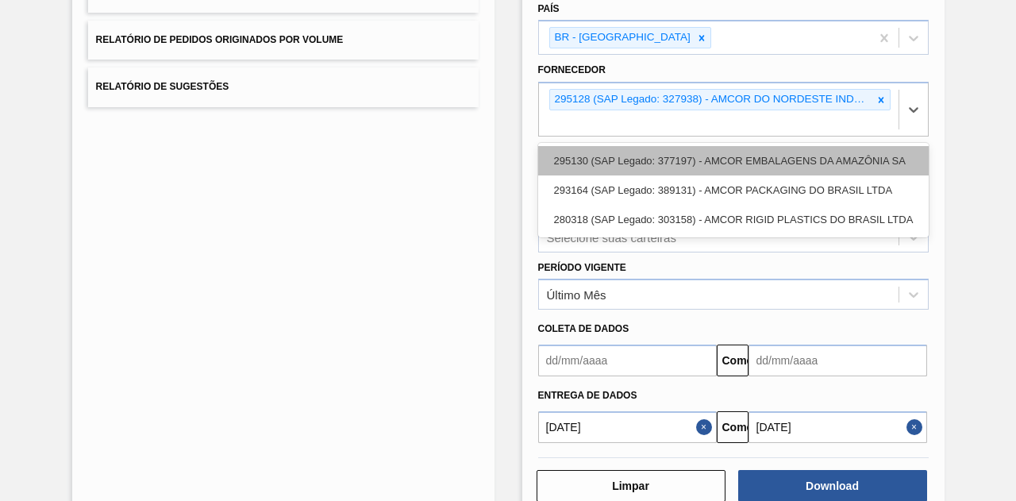
click at [763, 158] on font "295130 (SAP Legado: 377197) - AMCOR EMBALAGENS DA AMAZÔNIA SA" at bounding box center [729, 161] width 351 height 12
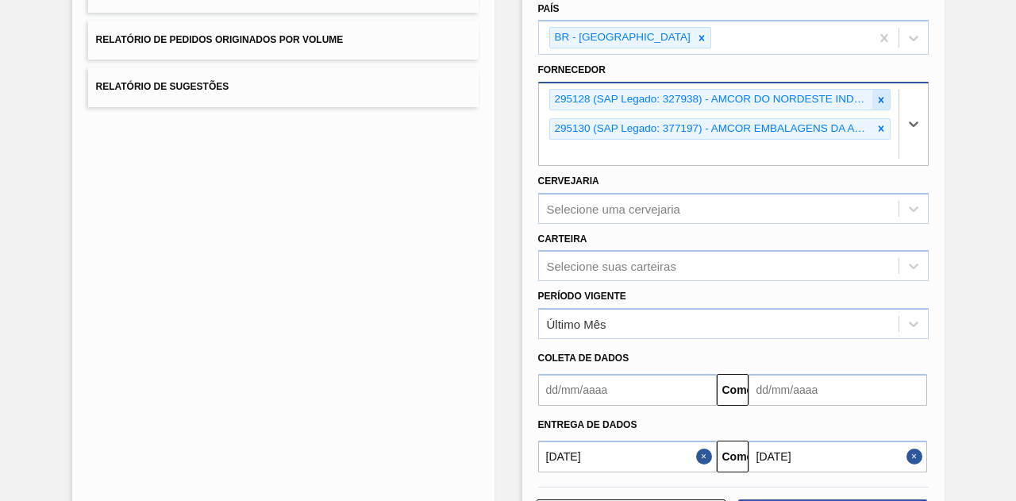
click at [879, 94] on icon at bounding box center [880, 99] width 11 height 11
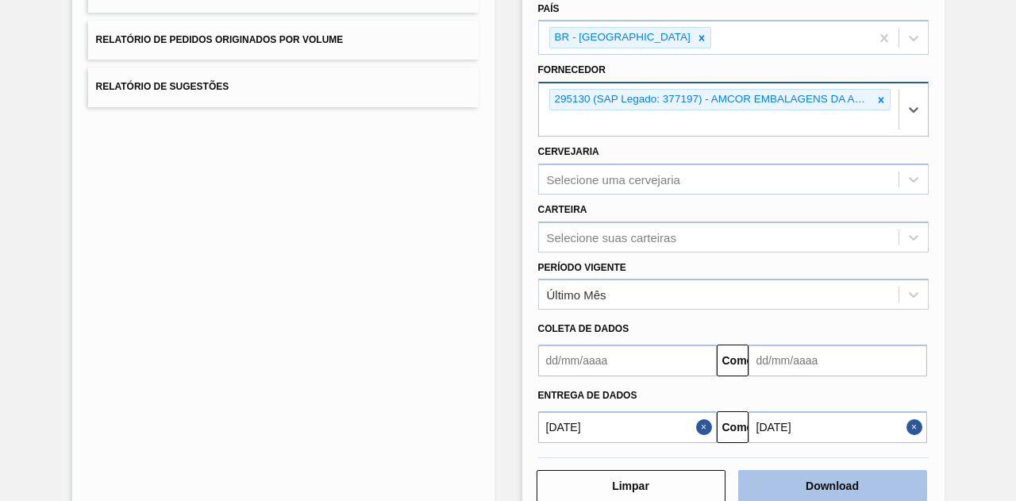
click at [828, 491] on button "Download" at bounding box center [832, 486] width 189 height 32
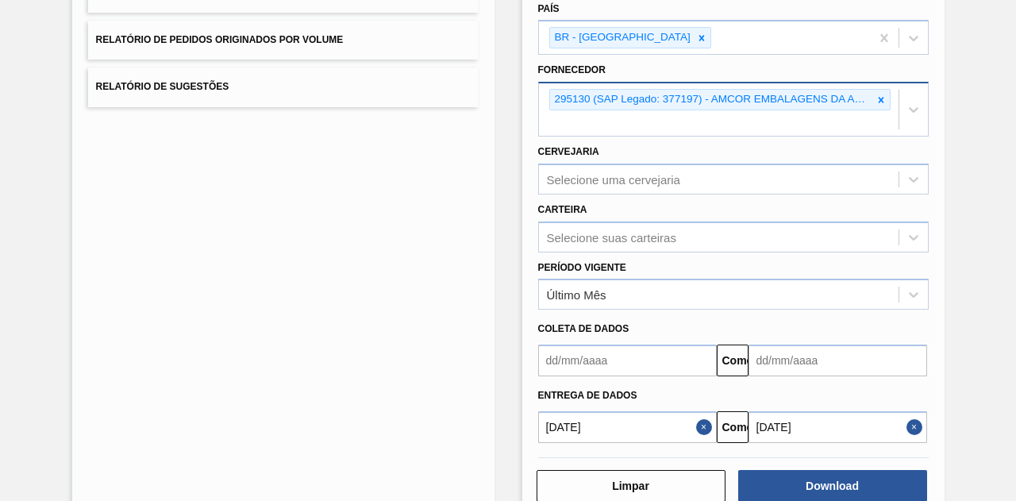
click at [615, 424] on input "[DATE]" at bounding box center [627, 427] width 179 height 32
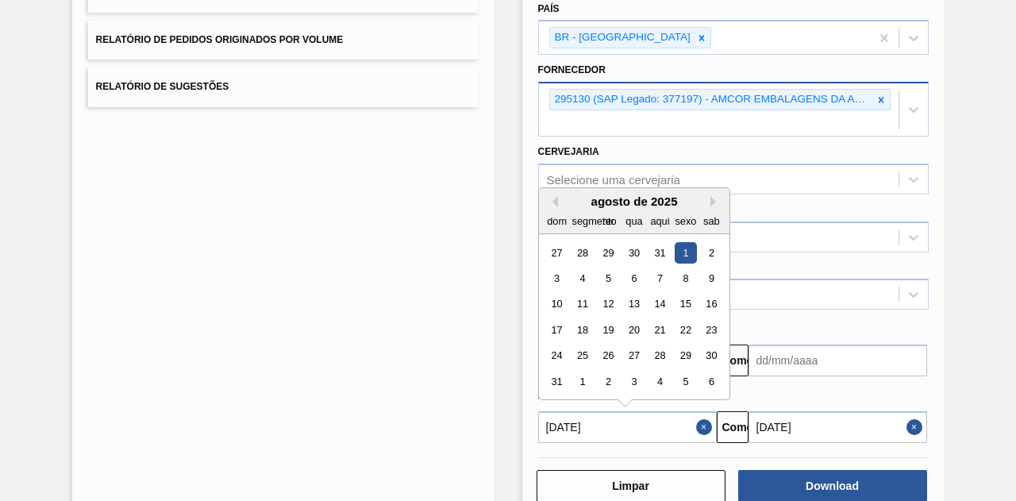
click at [555, 198] on div "agosto de 2025" at bounding box center [634, 200] width 190 height 13
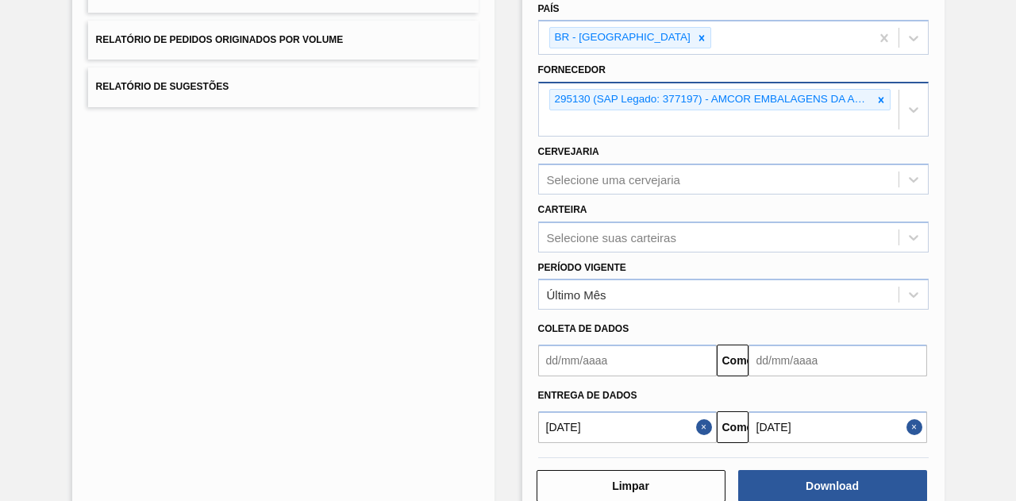
click at [816, 332] on div "Coleta de dados" at bounding box center [733, 328] width 403 height 23
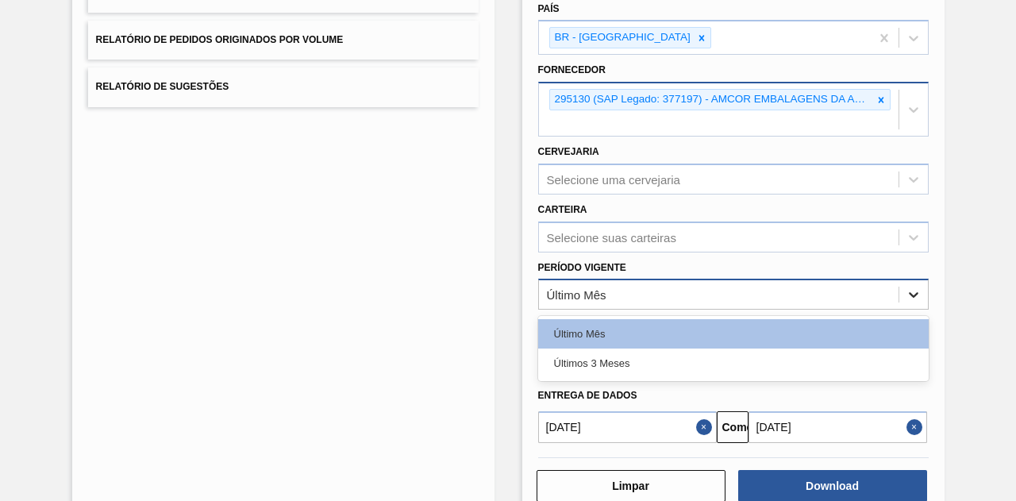
click at [911, 294] on icon at bounding box center [913, 296] width 10 height 6
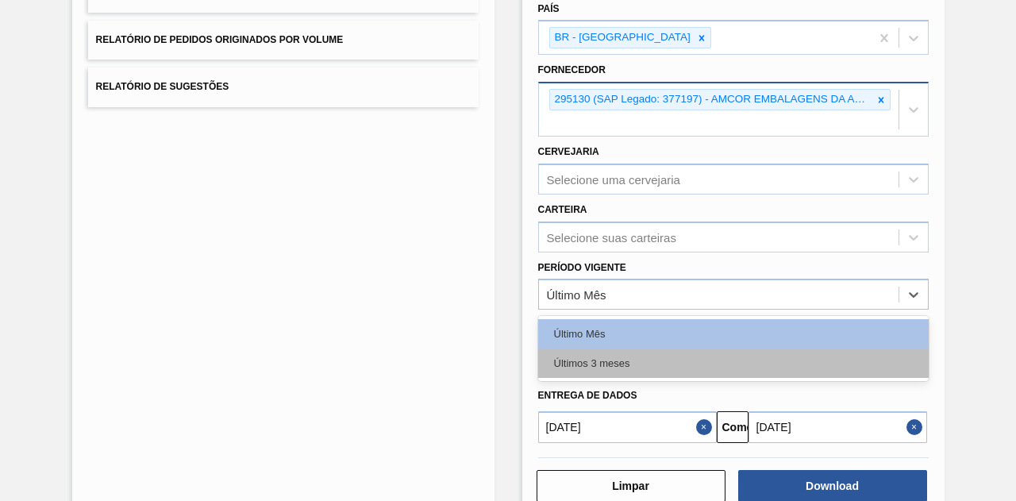
click at [762, 354] on div "Últimos 3 meses" at bounding box center [733, 362] width 390 height 29
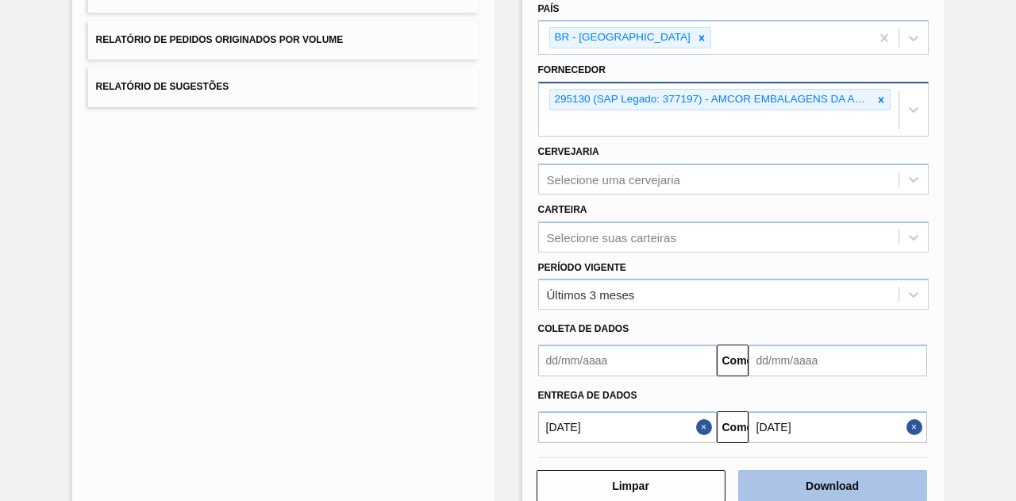
click at [830, 476] on button "Download" at bounding box center [832, 486] width 189 height 32
click at [807, 486] on font "Download" at bounding box center [831, 485] width 53 height 13
